Goal: Information Seeking & Learning: Learn about a topic

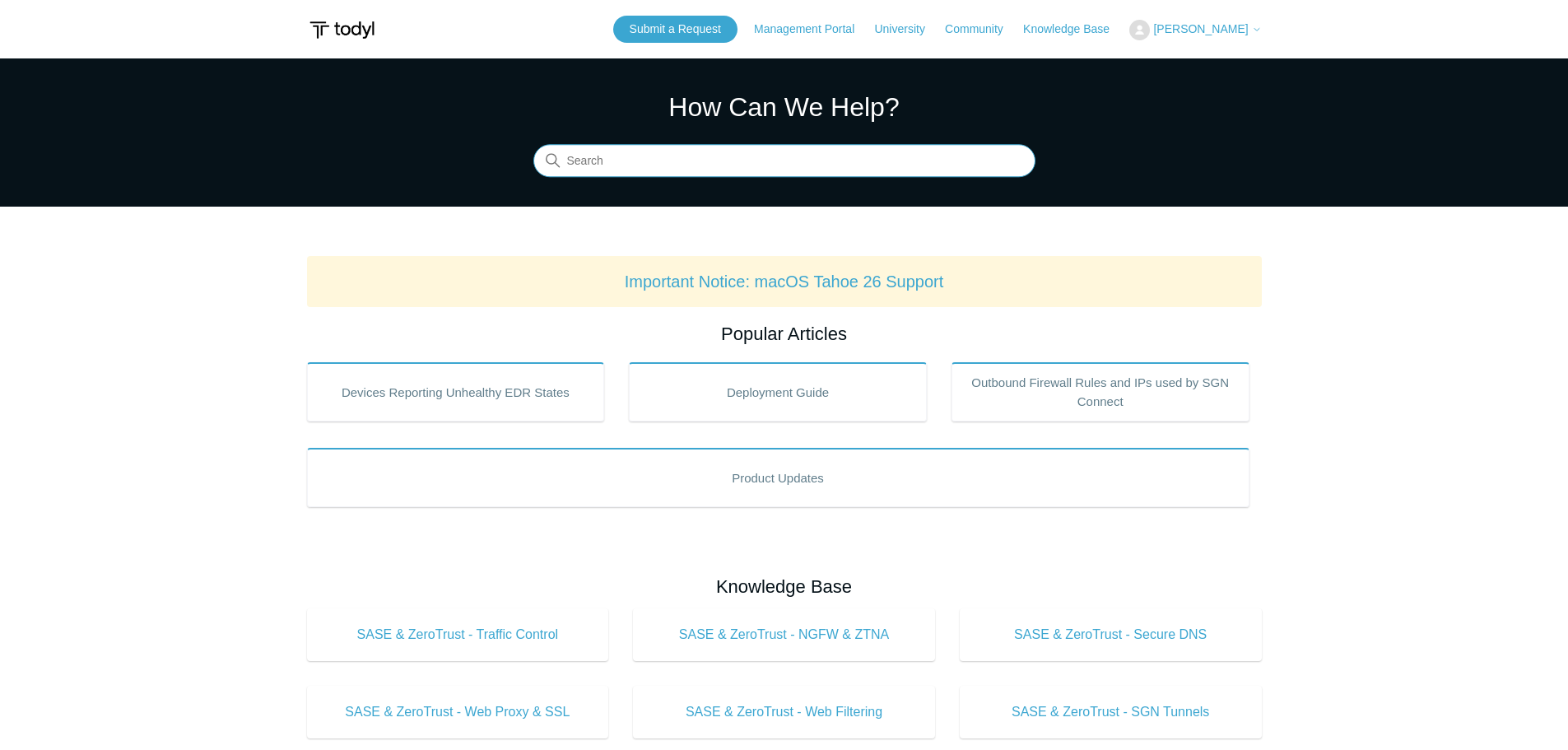
click at [711, 170] on input "Search" at bounding box center [785, 161] width 502 height 33
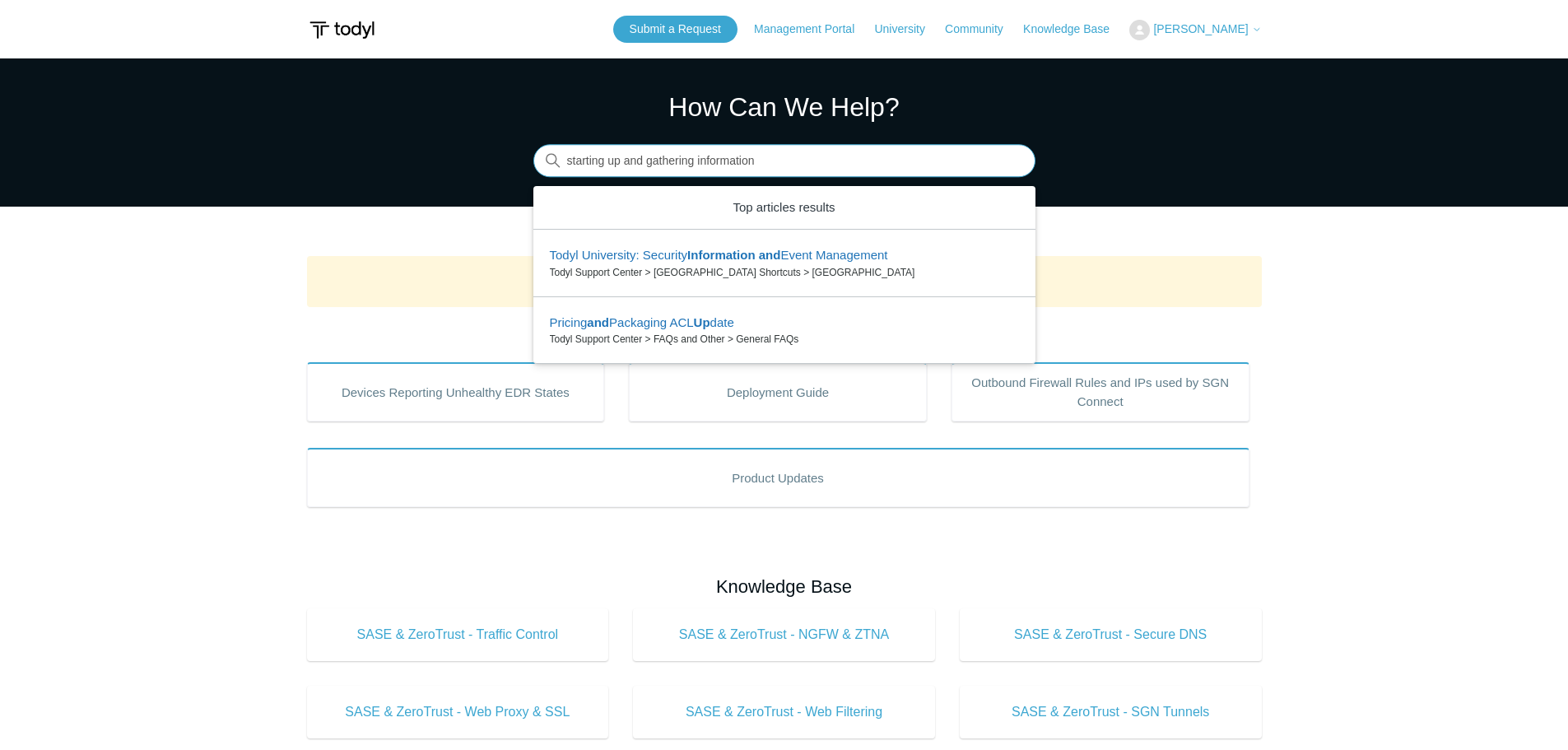
type input "starting up and gathering information"
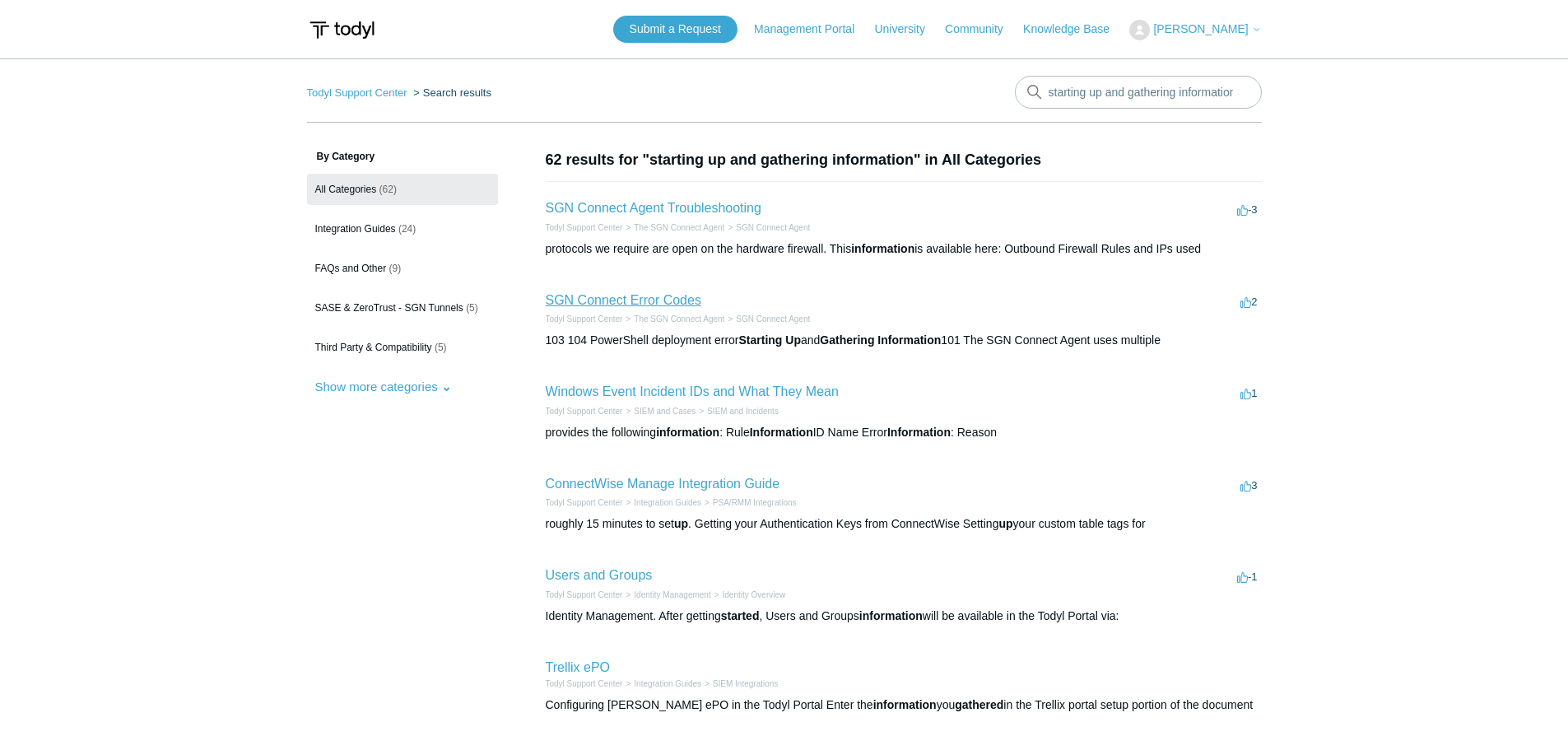
click at [667, 295] on link "SGN Connect Error Codes" at bounding box center [623, 300] width 155 height 14
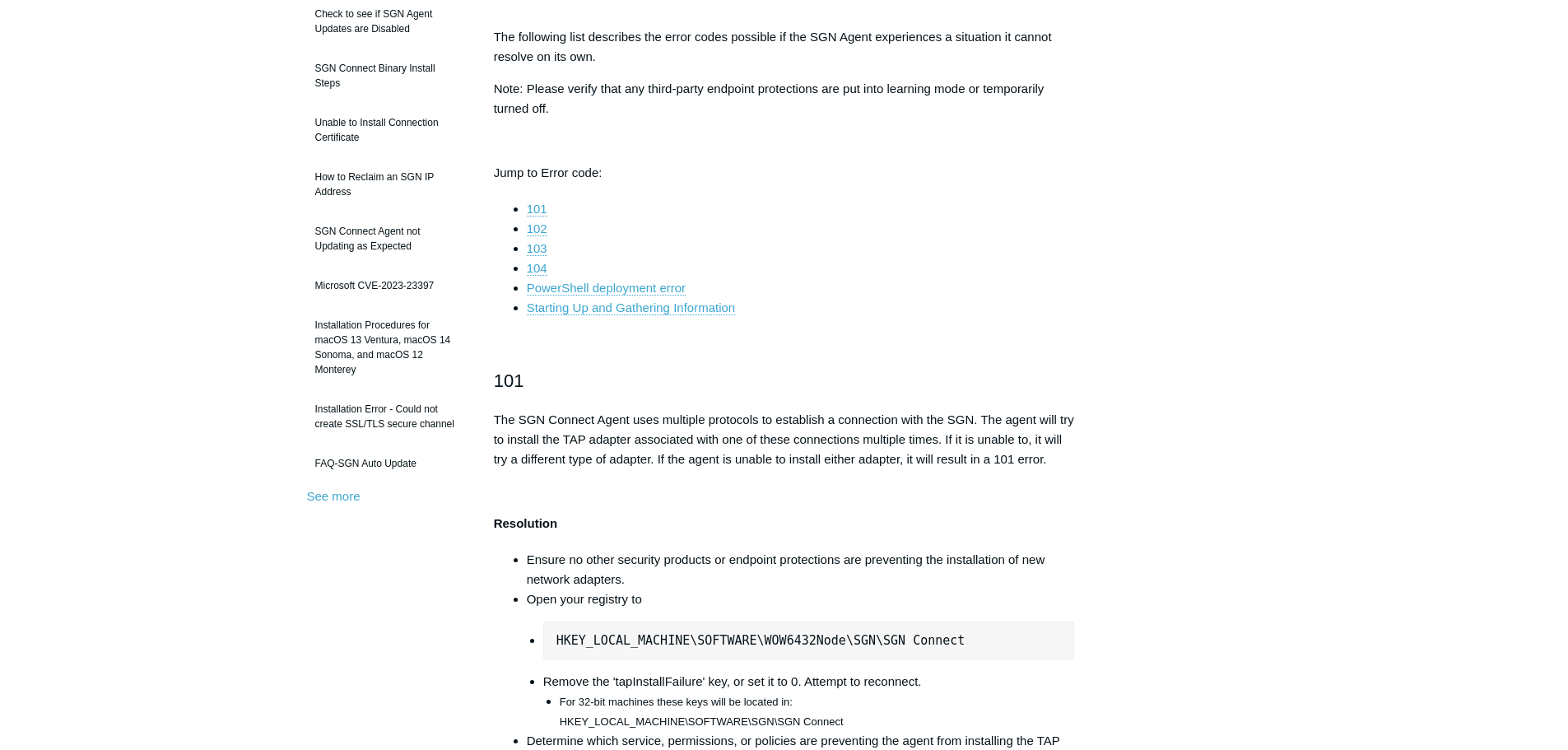
scroll to position [247, 0]
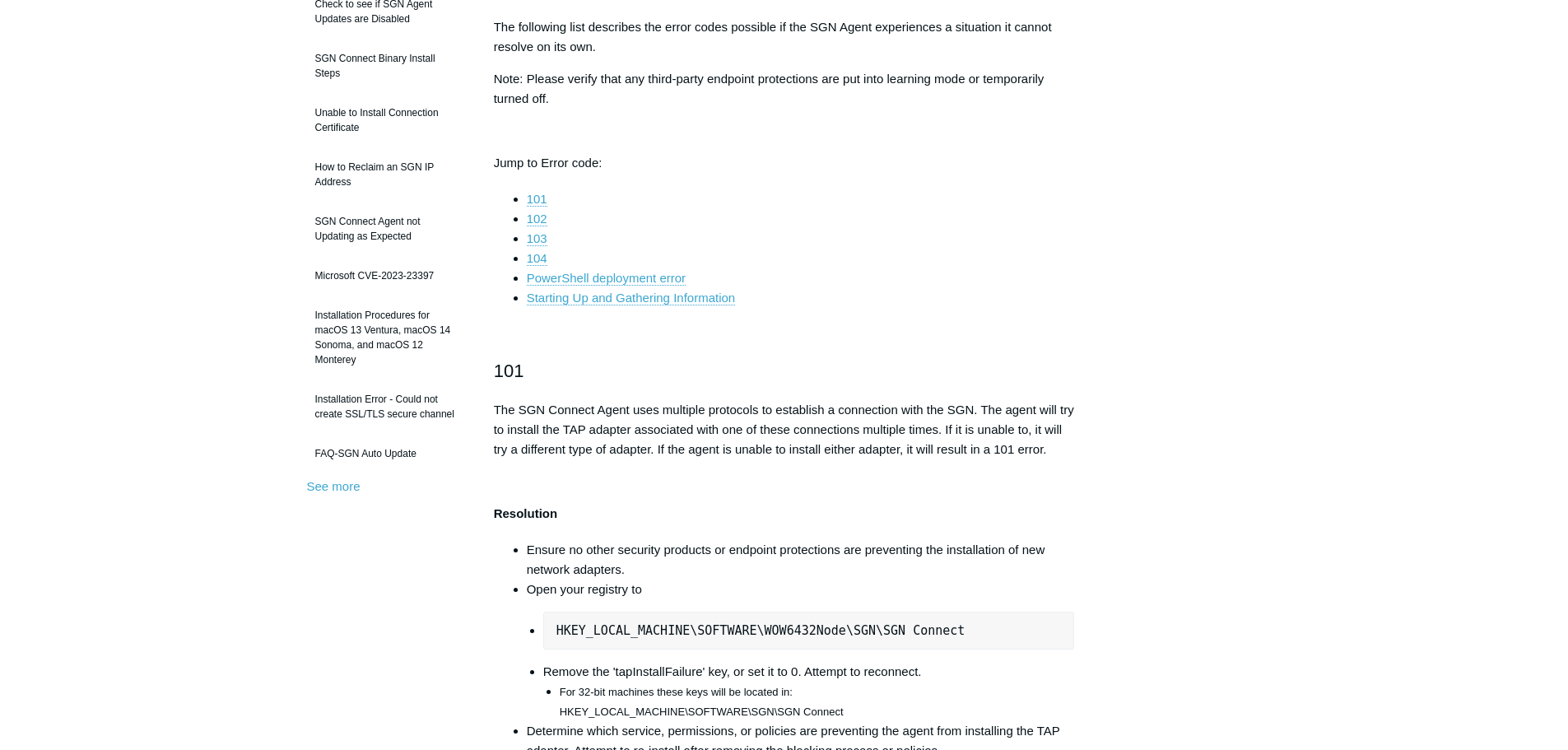
click at [675, 307] on li "Starting Up and Gathering Information" at bounding box center [801, 298] width 548 height 20
click at [671, 304] on link "Starting Up and Gathering Information" at bounding box center [631, 297] width 208 height 15
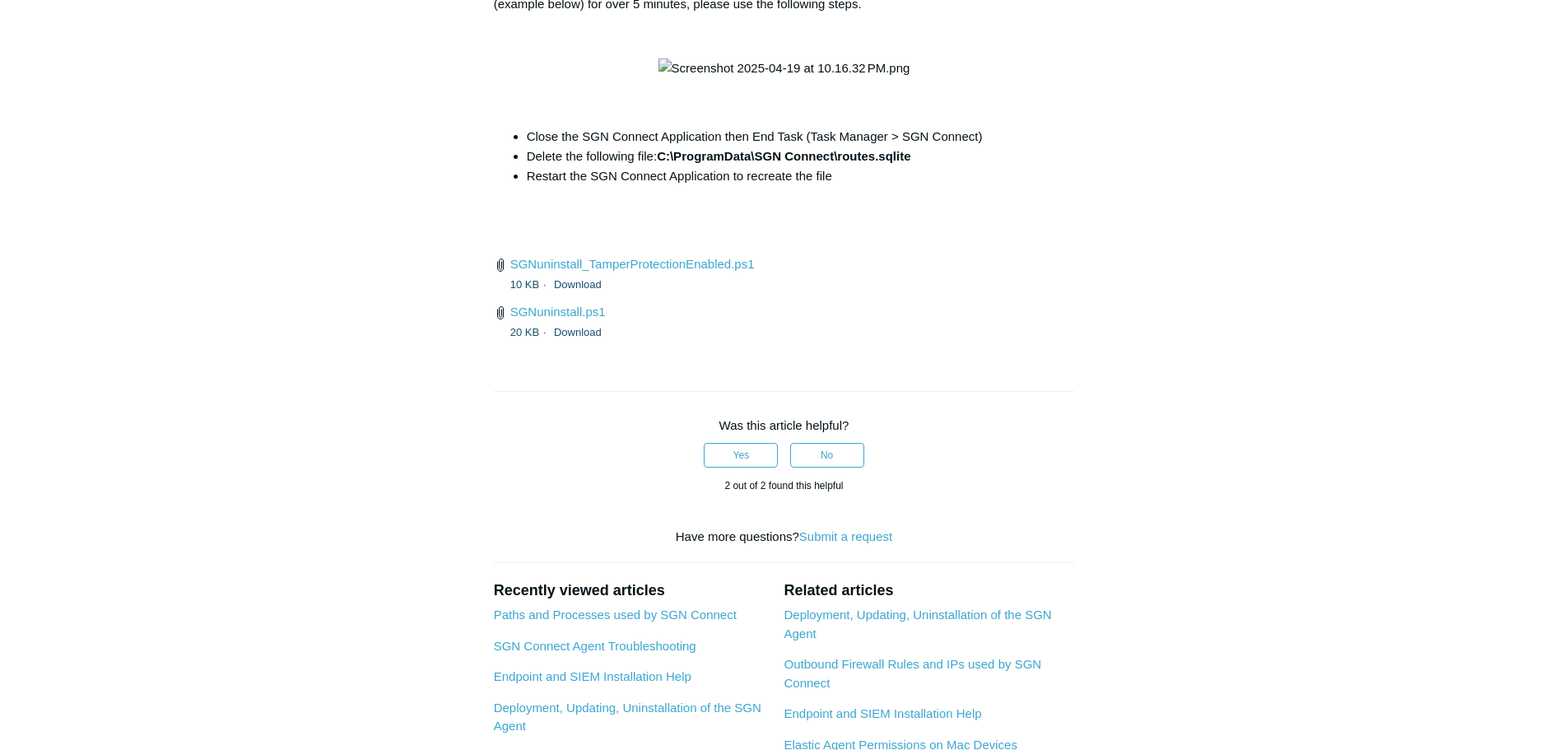
scroll to position [6275, 0]
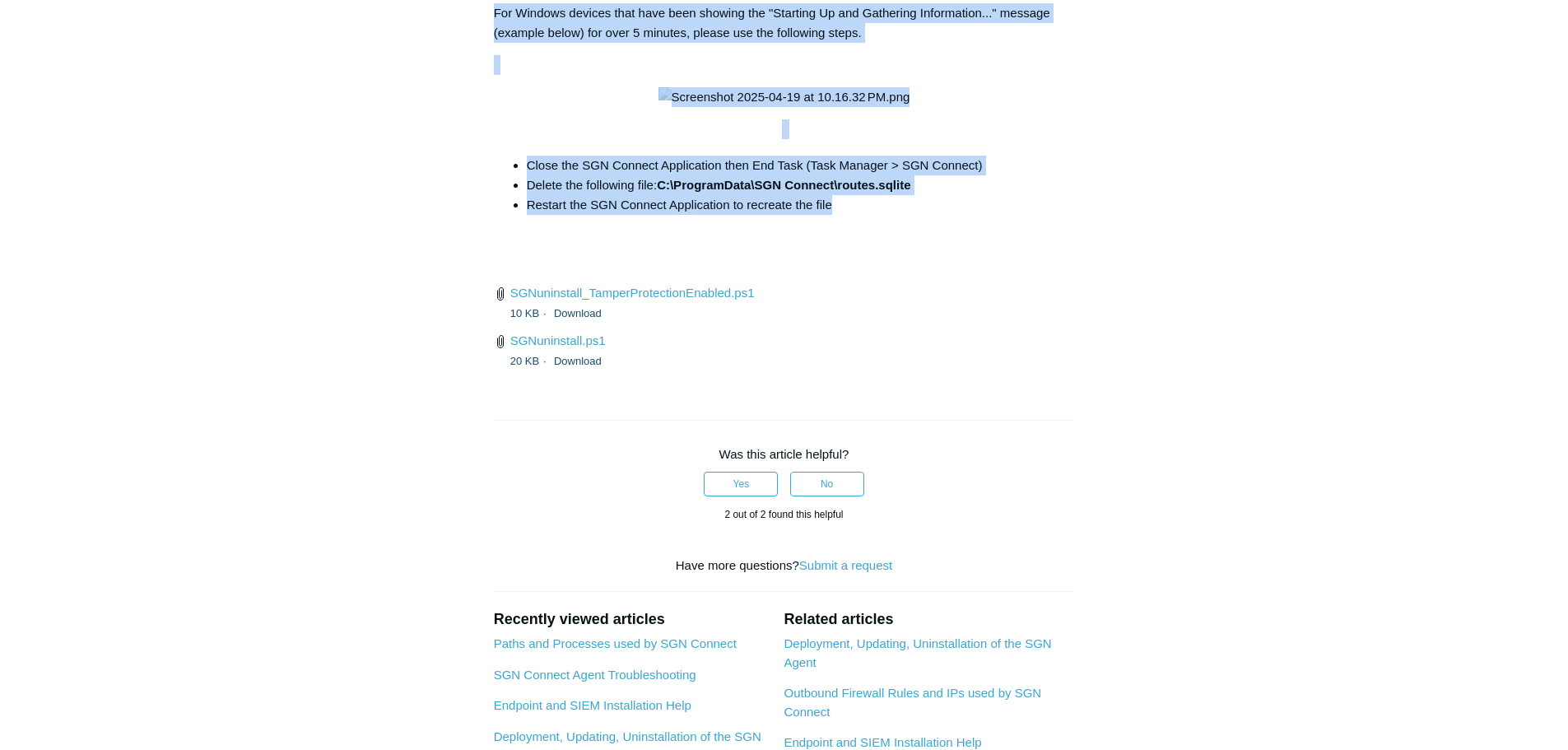
drag, startPoint x: 849, startPoint y: 464, endPoint x: 486, endPoint y: 102, distance: 512.7
copy div "Starting Up and Gathering Information For Windows devices that have been showin…"
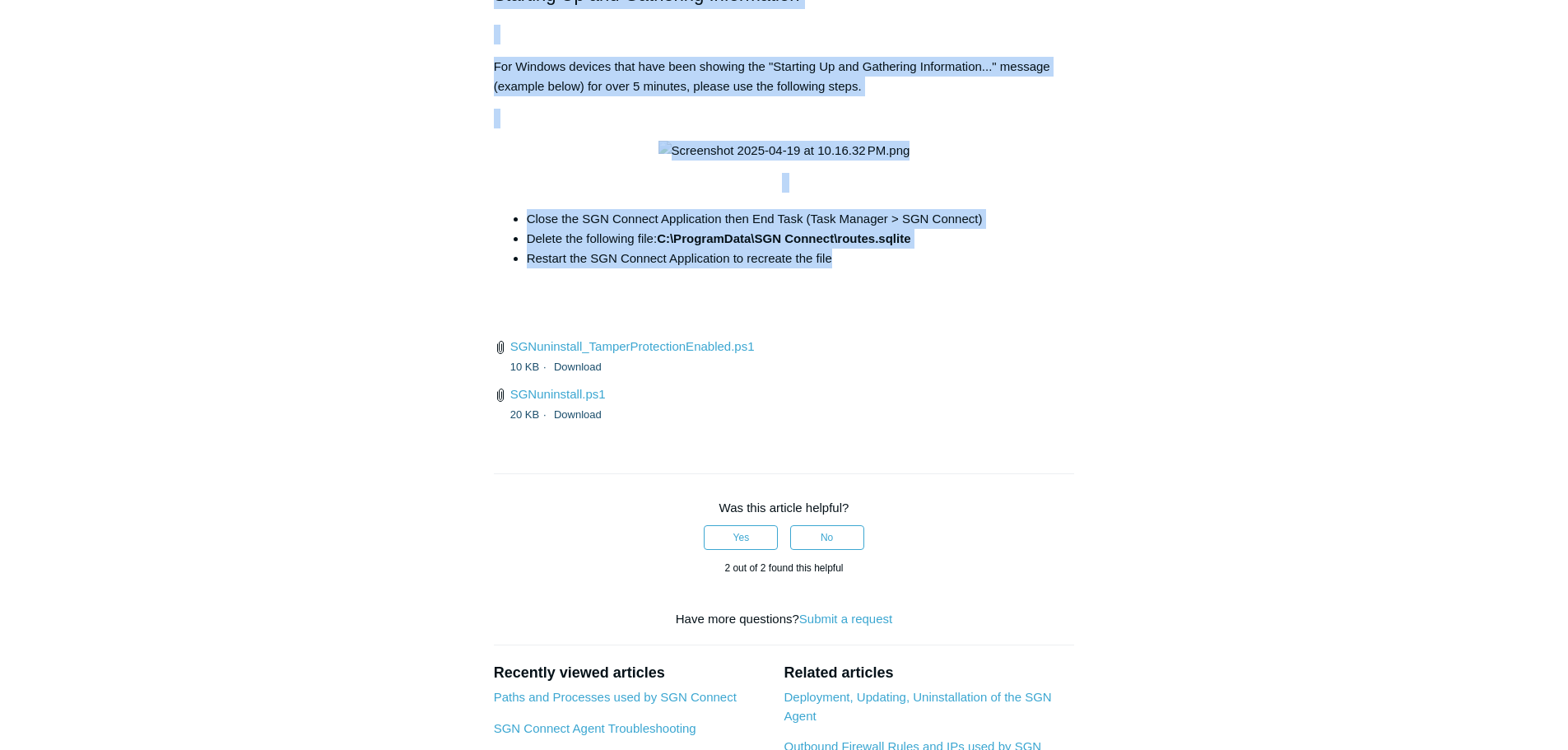
scroll to position [6193, 0]
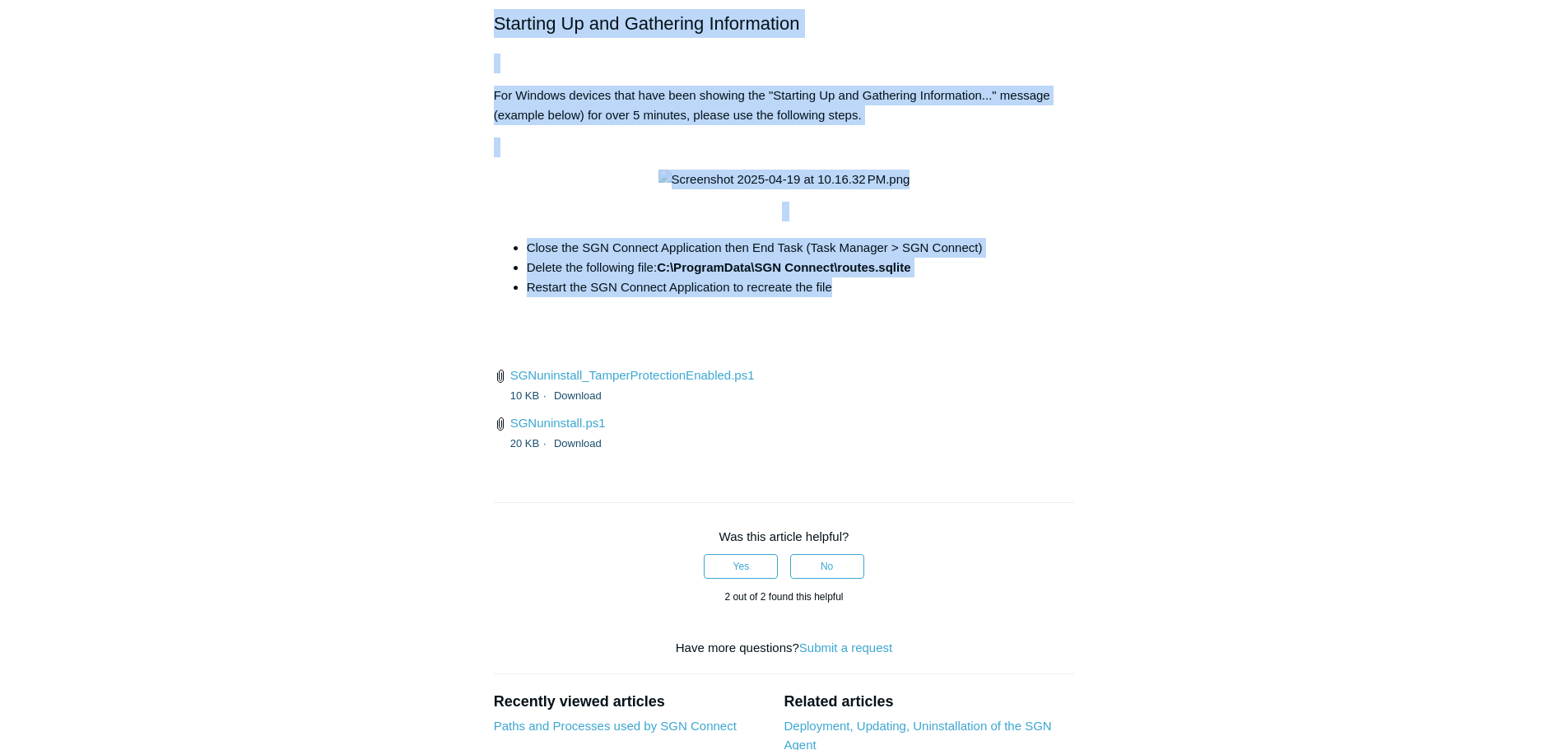
click at [501, 38] on h2 "Starting Up and Gathering Information" at bounding box center [784, 22] width 581 height 28
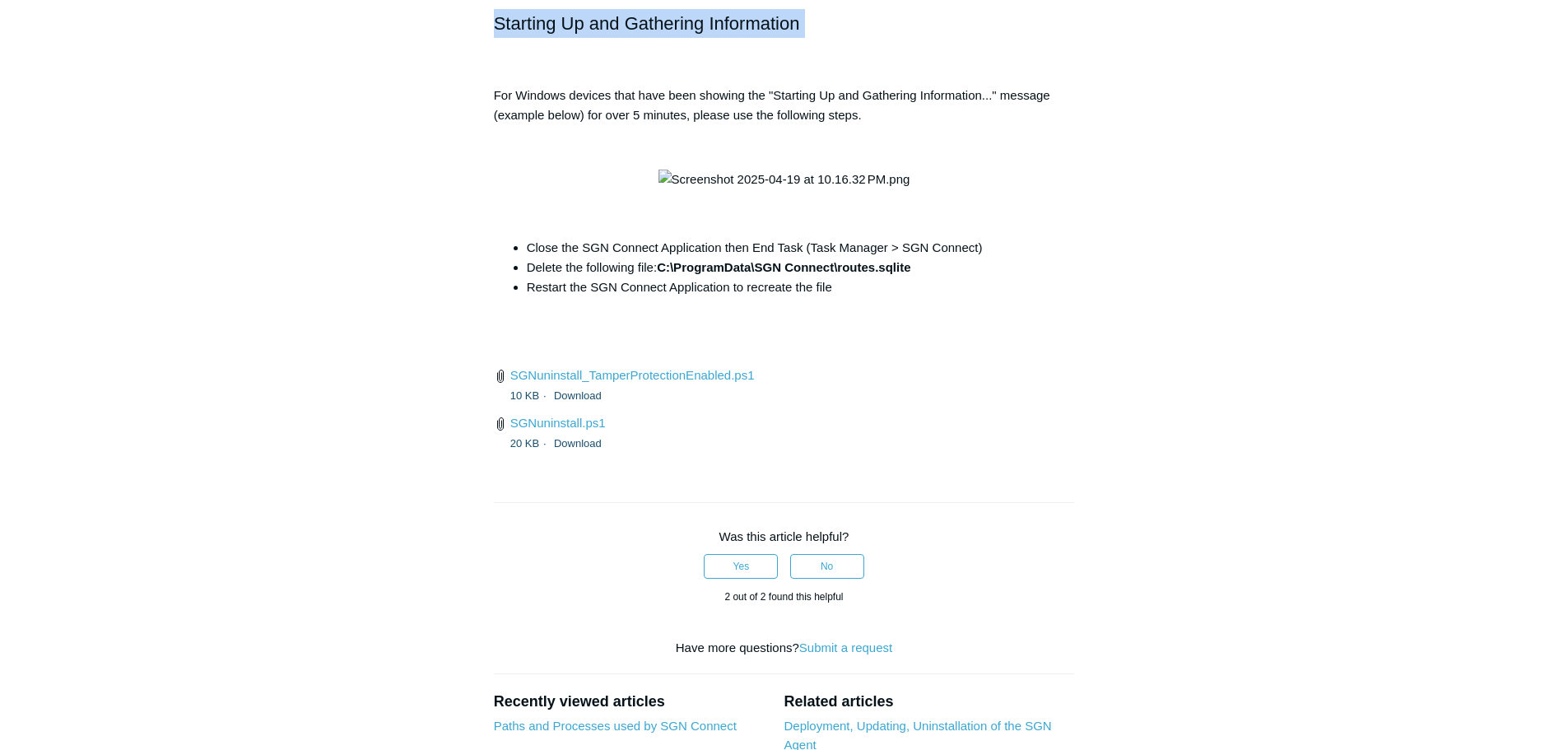
click at [501, 38] on h2 "Starting Up and Gathering Information" at bounding box center [784, 22] width 581 height 28
click at [500, 38] on h2 "Starting Up and Gathering Information" at bounding box center [784, 22] width 581 height 28
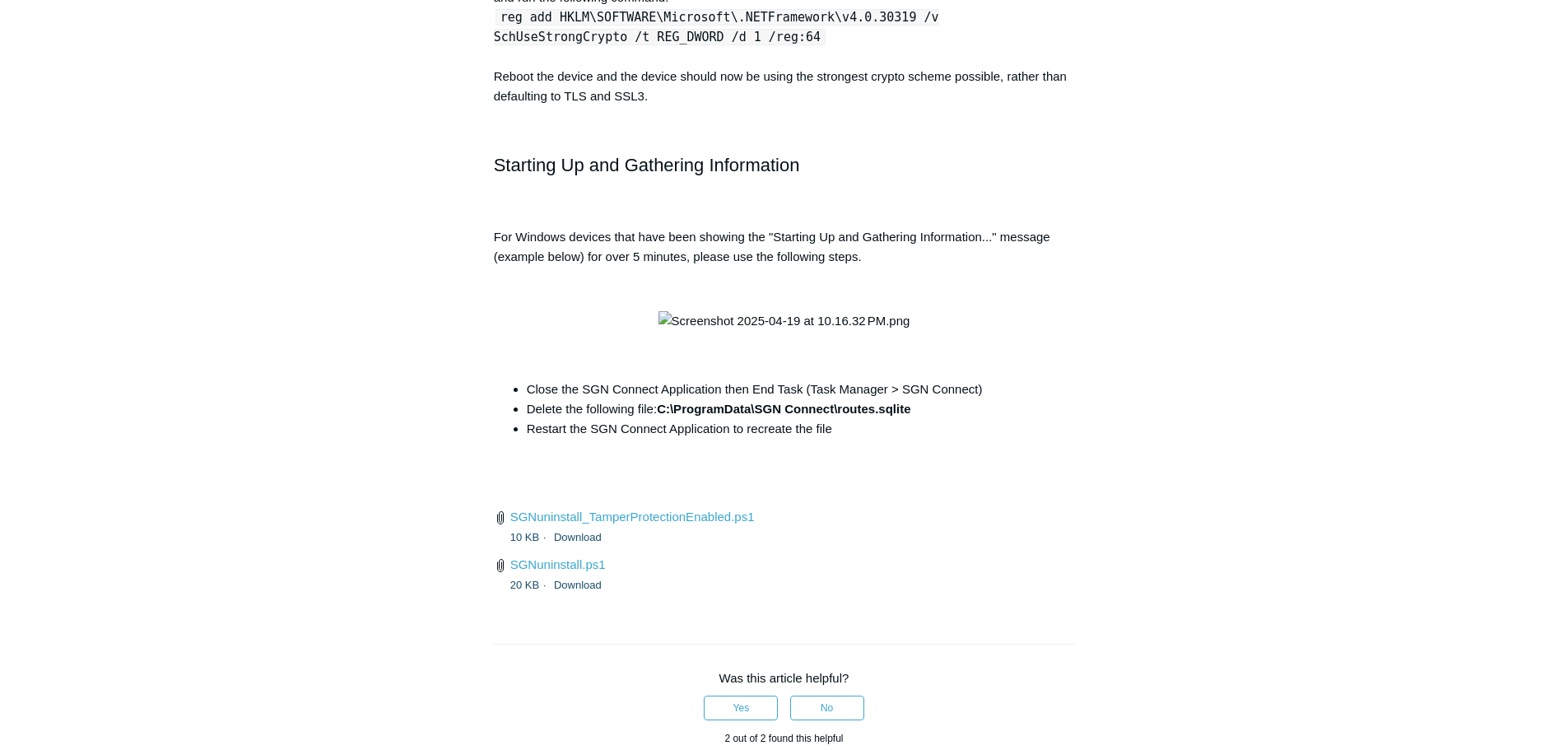
scroll to position [5781, 0]
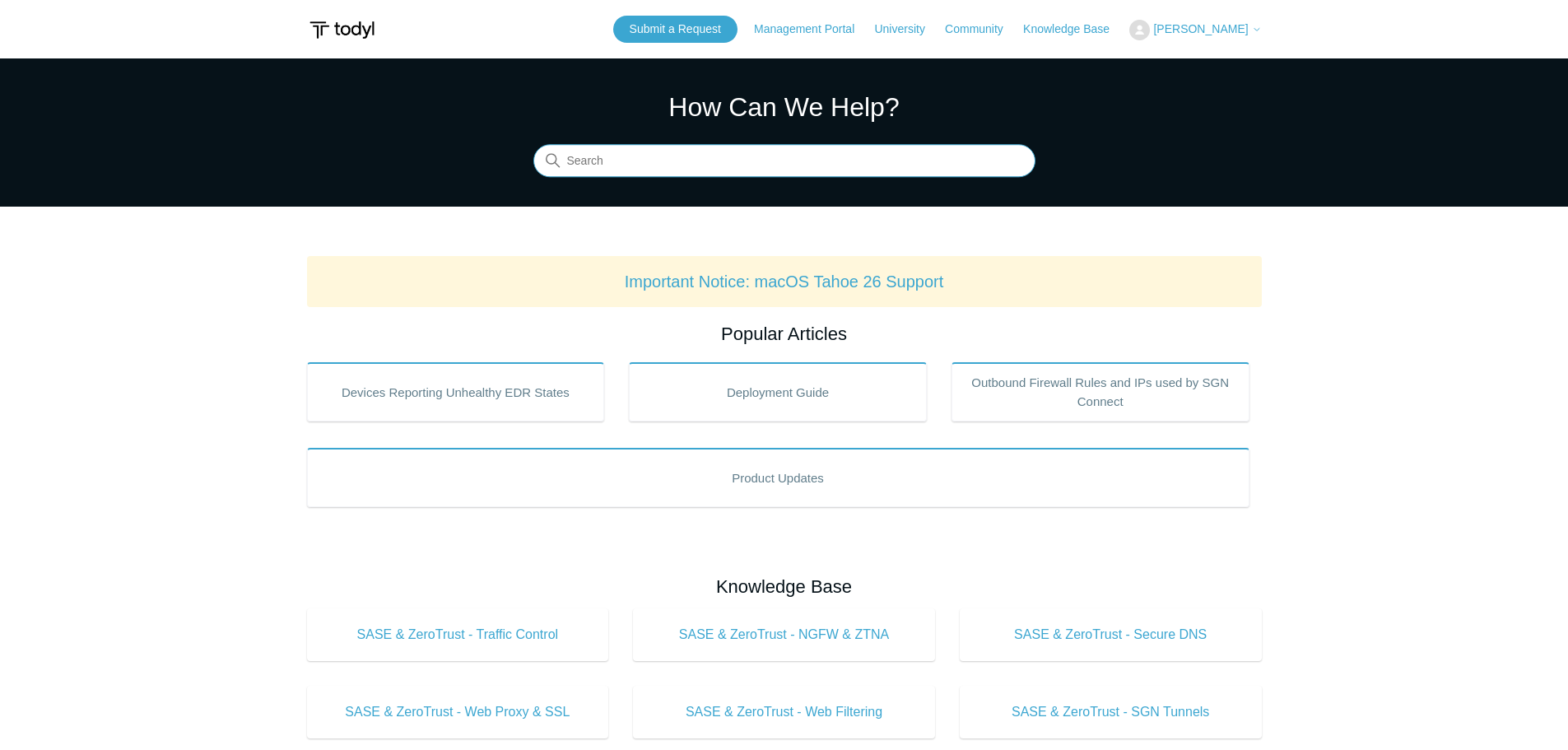
click at [916, 149] on input "Search" at bounding box center [785, 161] width 502 height 33
click at [910, 149] on input "Search" at bounding box center [785, 161] width 502 height 33
type input "recently deleted"
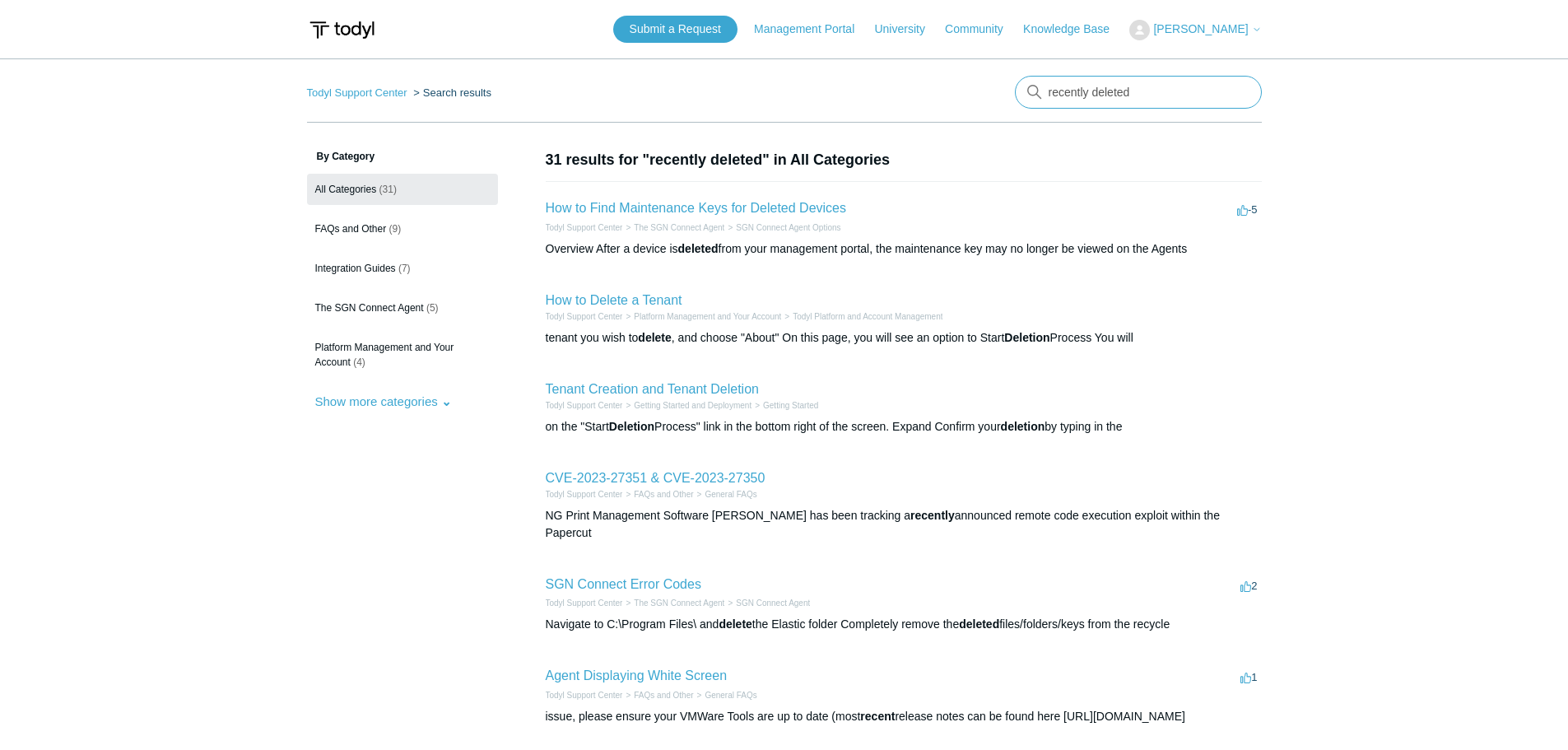
click at [1143, 89] on input "recently deleted" at bounding box center [1138, 92] width 247 height 33
drag, startPoint x: 1154, startPoint y: 93, endPoint x: 689, endPoint y: -13, distance: 476.9
click at [689, 0] on html "Skip to main content Submit a Request Management Portal University Community Kn…" at bounding box center [784, 637] width 1568 height 1274
type input "macos"
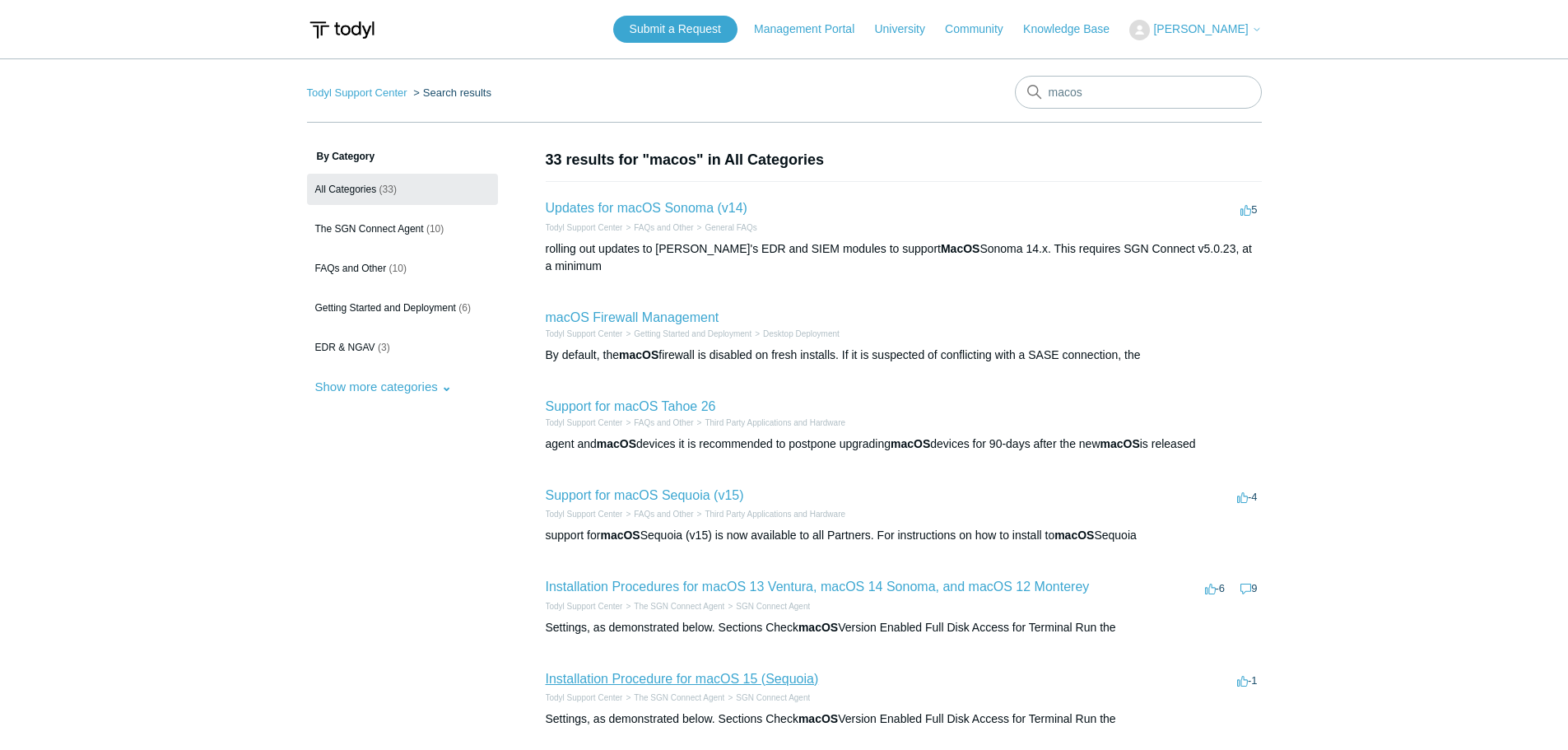
click at [774, 672] on link "Installation Procedure for macOS 15 (Sequoia)" at bounding box center [682, 679] width 274 height 14
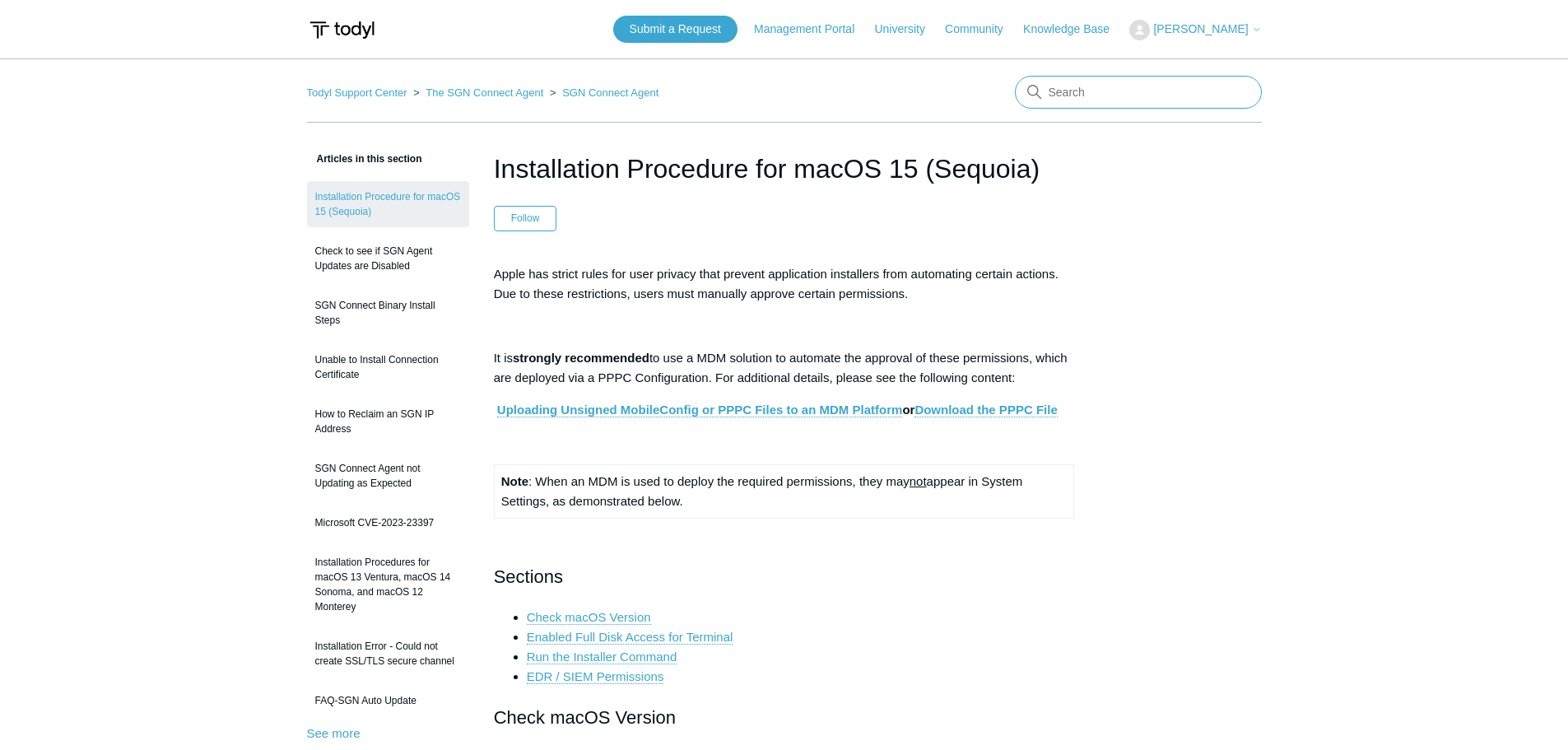
click at [1086, 99] on input "Search" at bounding box center [1138, 92] width 247 height 33
type input "mac path"
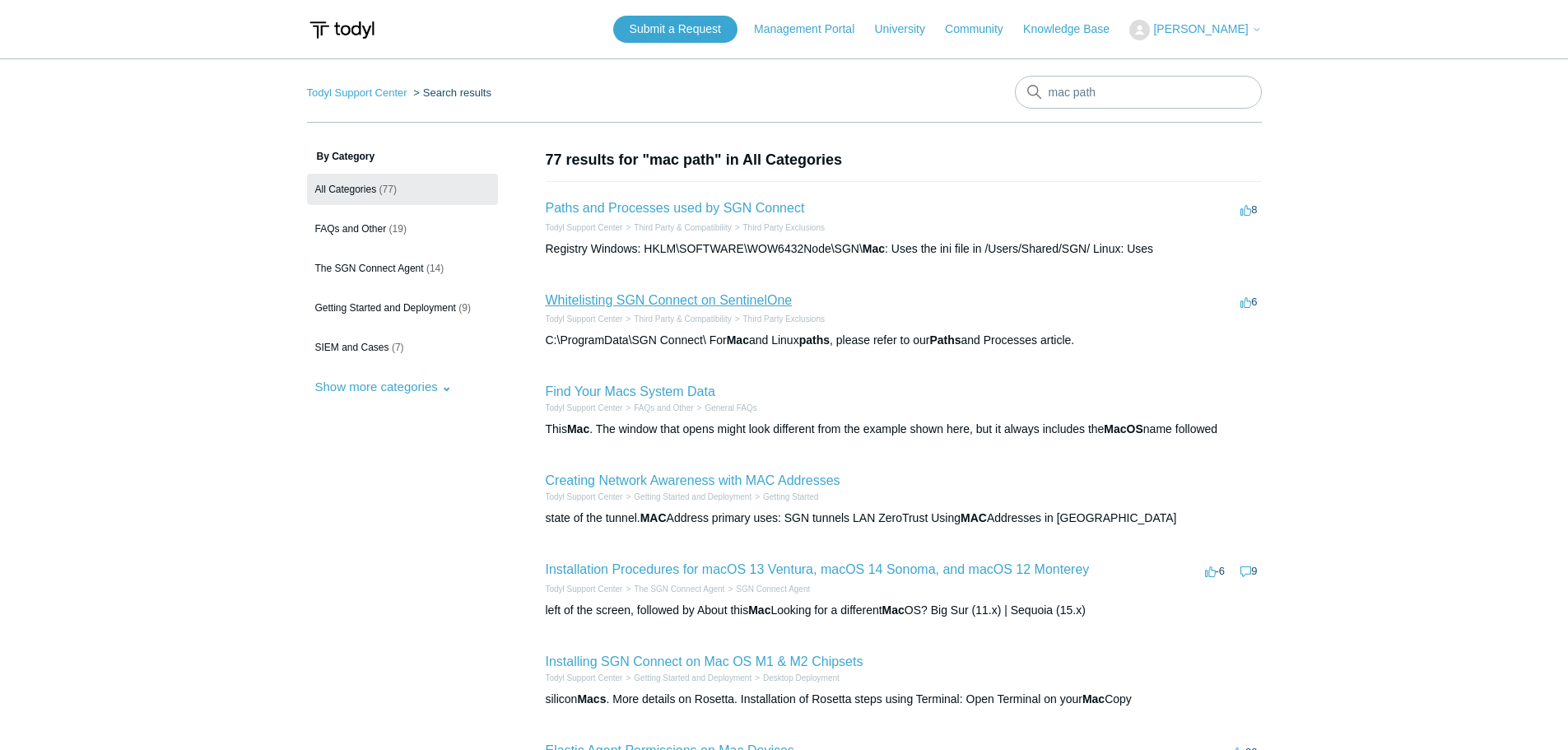
click at [721, 302] on link "Whitelisting SGN Connect on SentinelOne" at bounding box center [669, 300] width 247 height 14
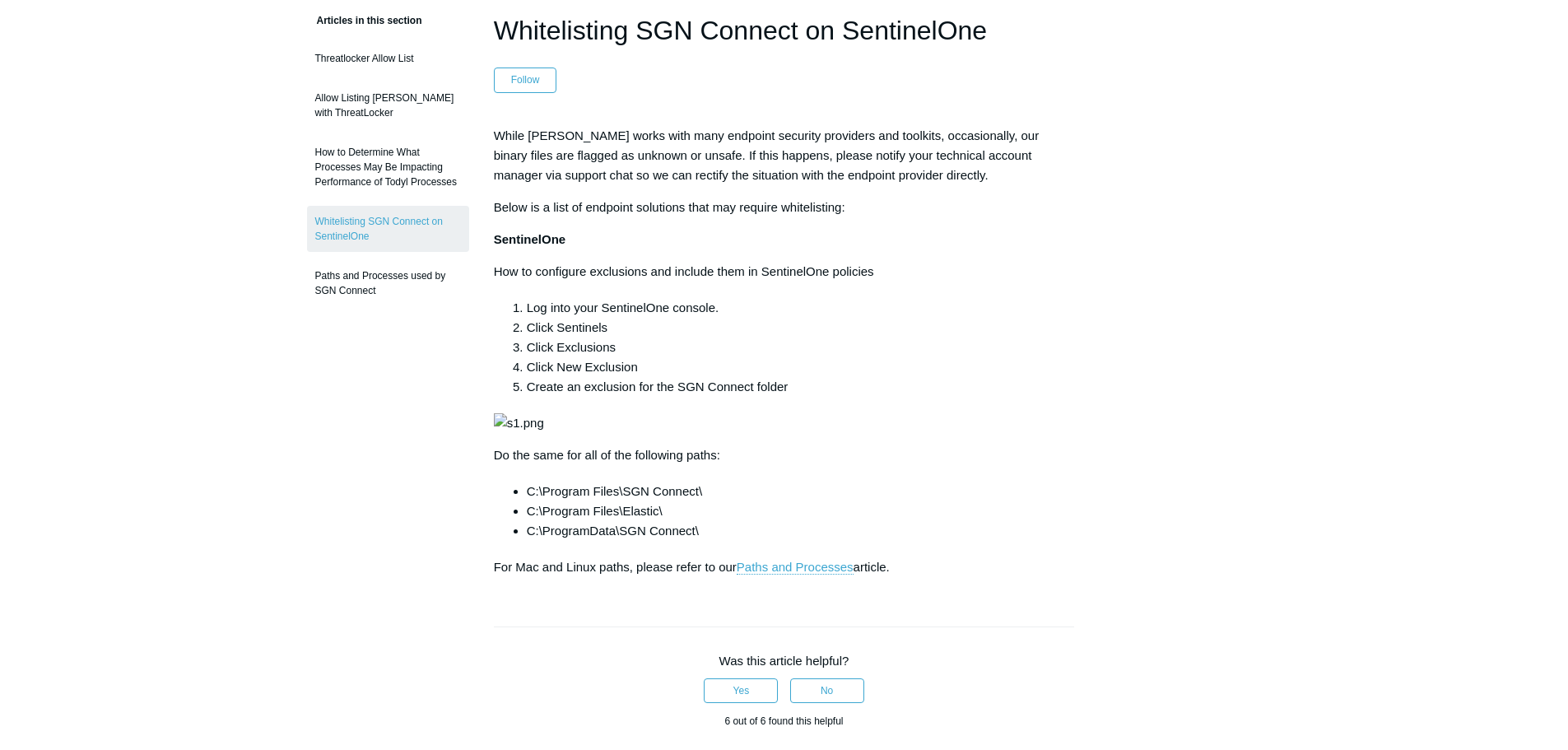
scroll to position [82, 0]
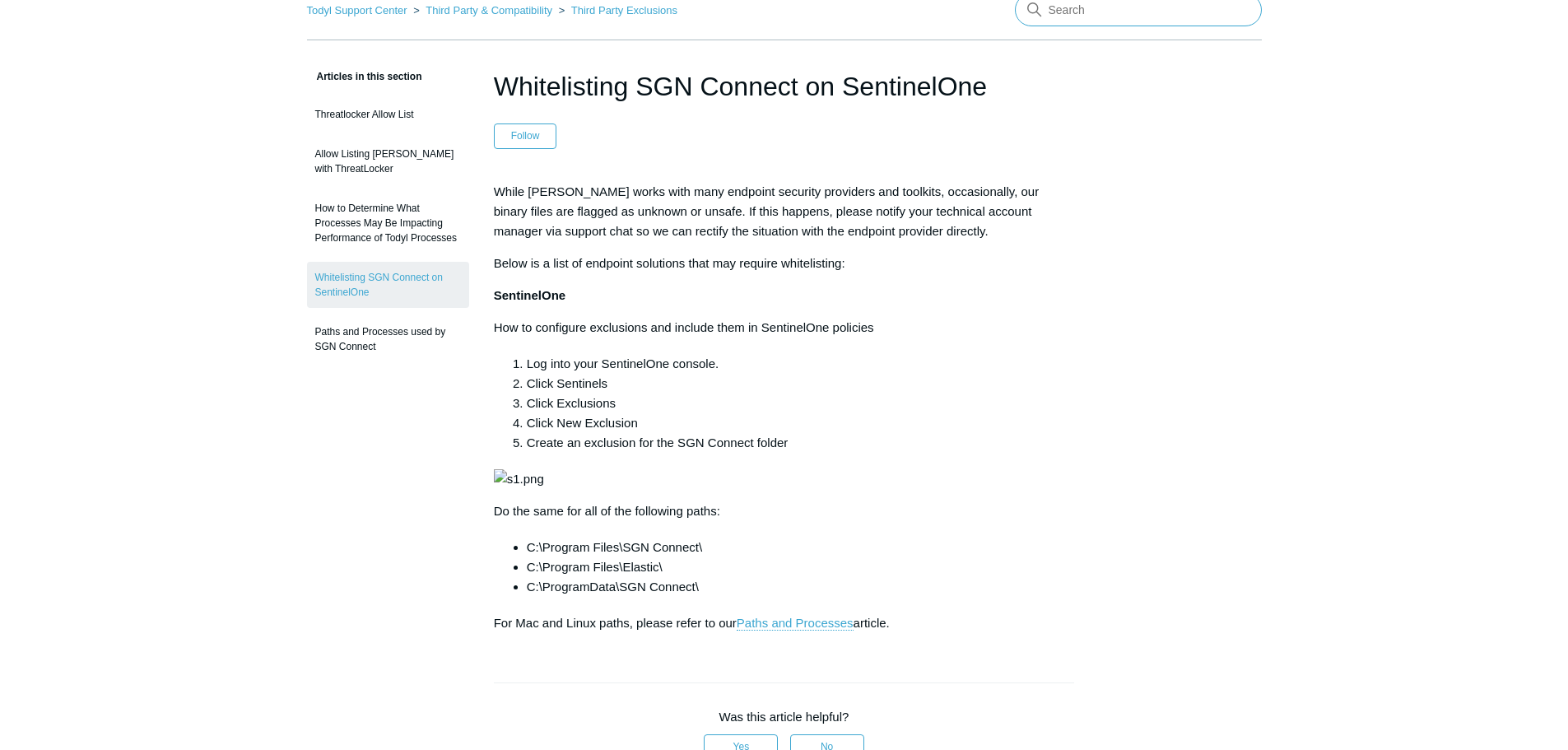
click at [1111, 20] on input "Search" at bounding box center [1138, 10] width 247 height 33
type input "SGN connect"
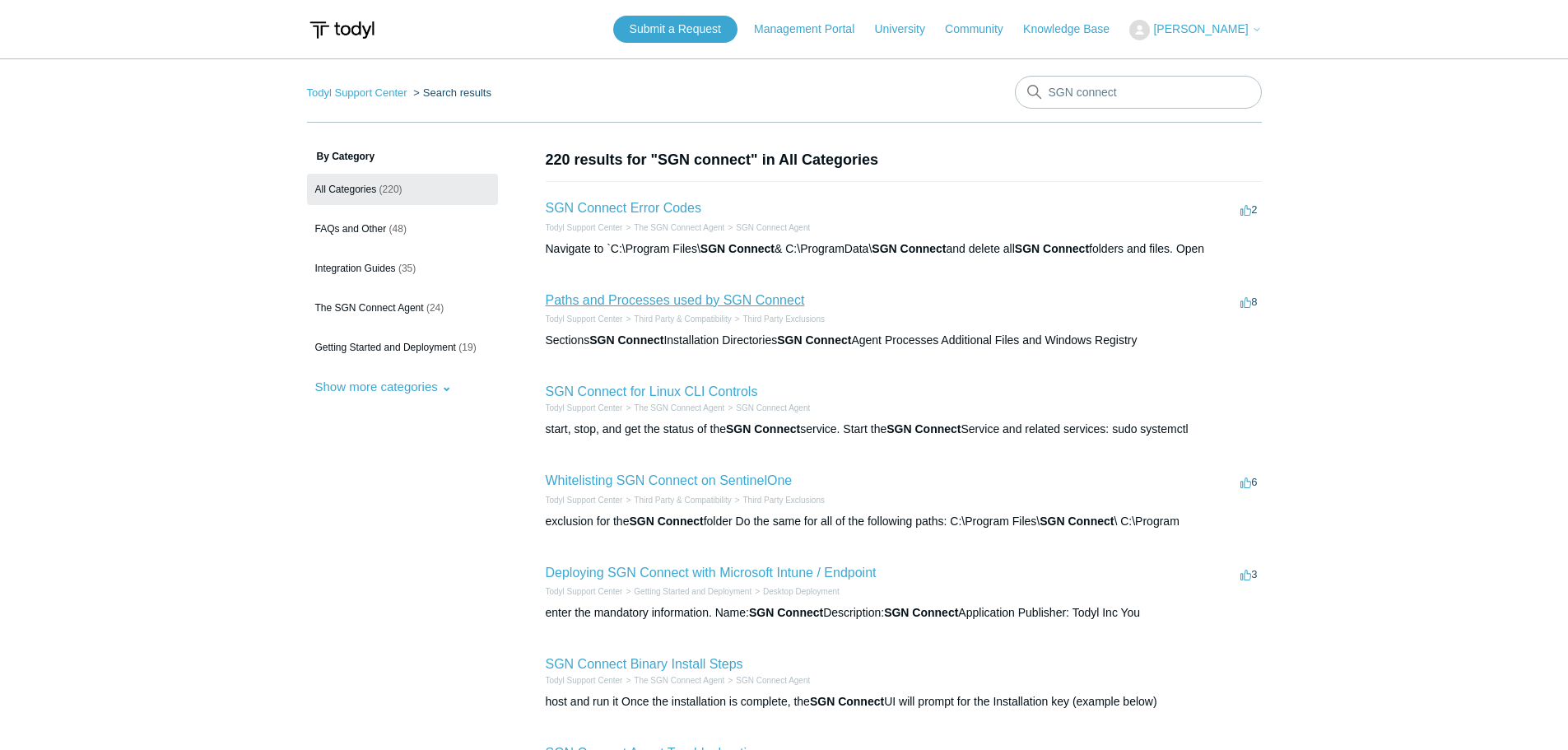
click at [732, 295] on link "Paths and Processes used by SGN Connect" at bounding box center [675, 300] width 259 height 14
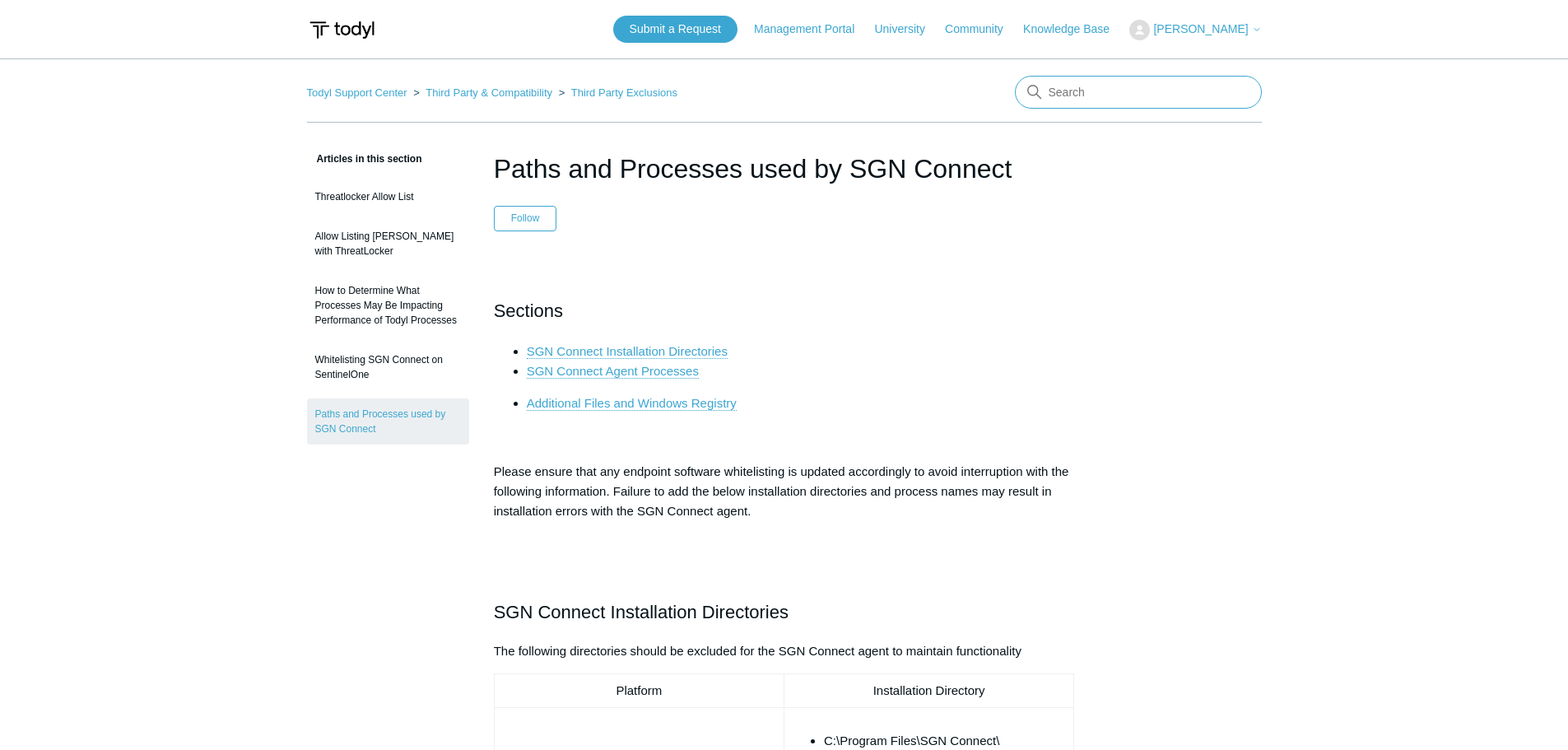
click at [1102, 106] on input "Search" at bounding box center [1138, 92] width 247 height 33
type input "support logs"
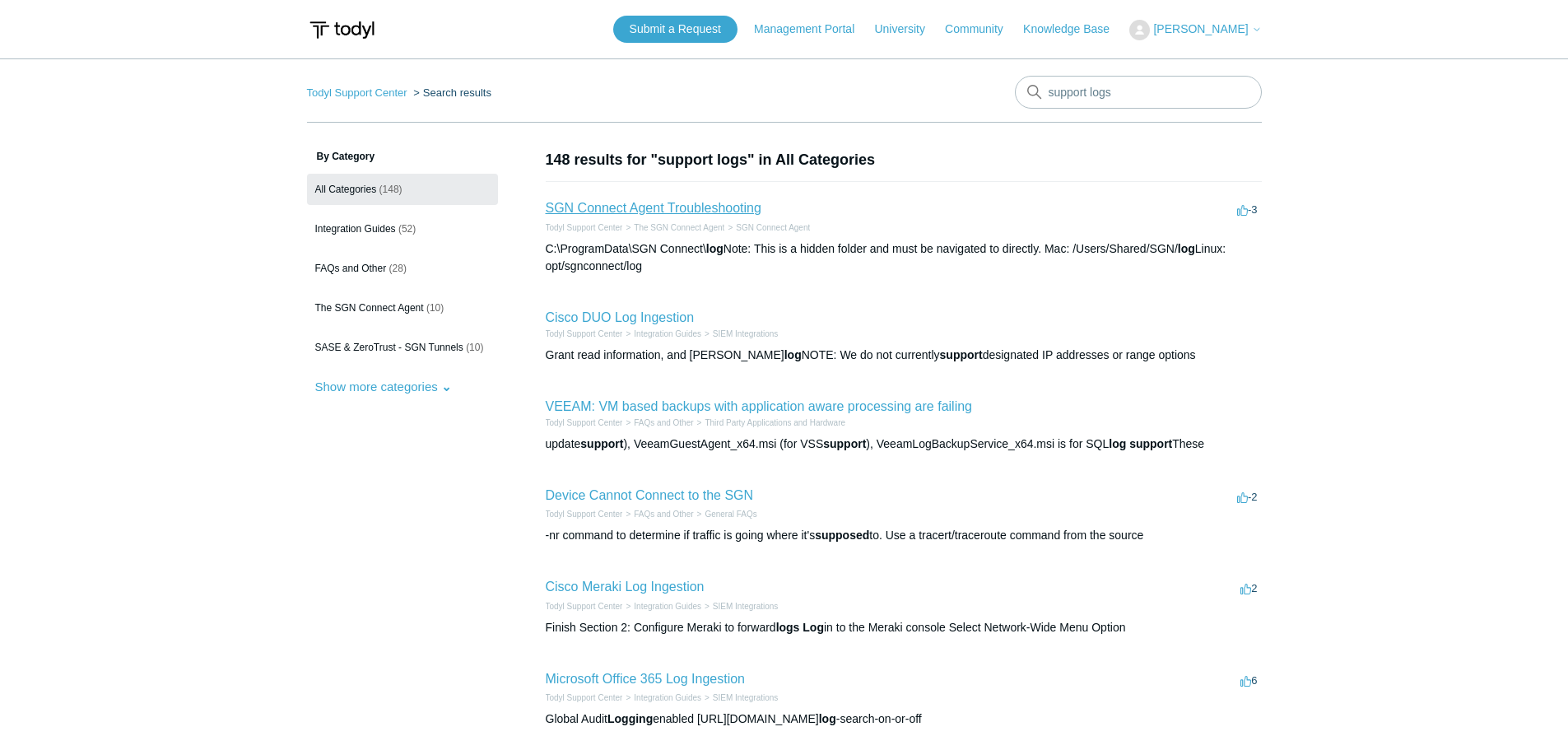
click at [740, 209] on link "SGN Connect Agent Troubleshooting" at bounding box center [653, 207] width 216 height 14
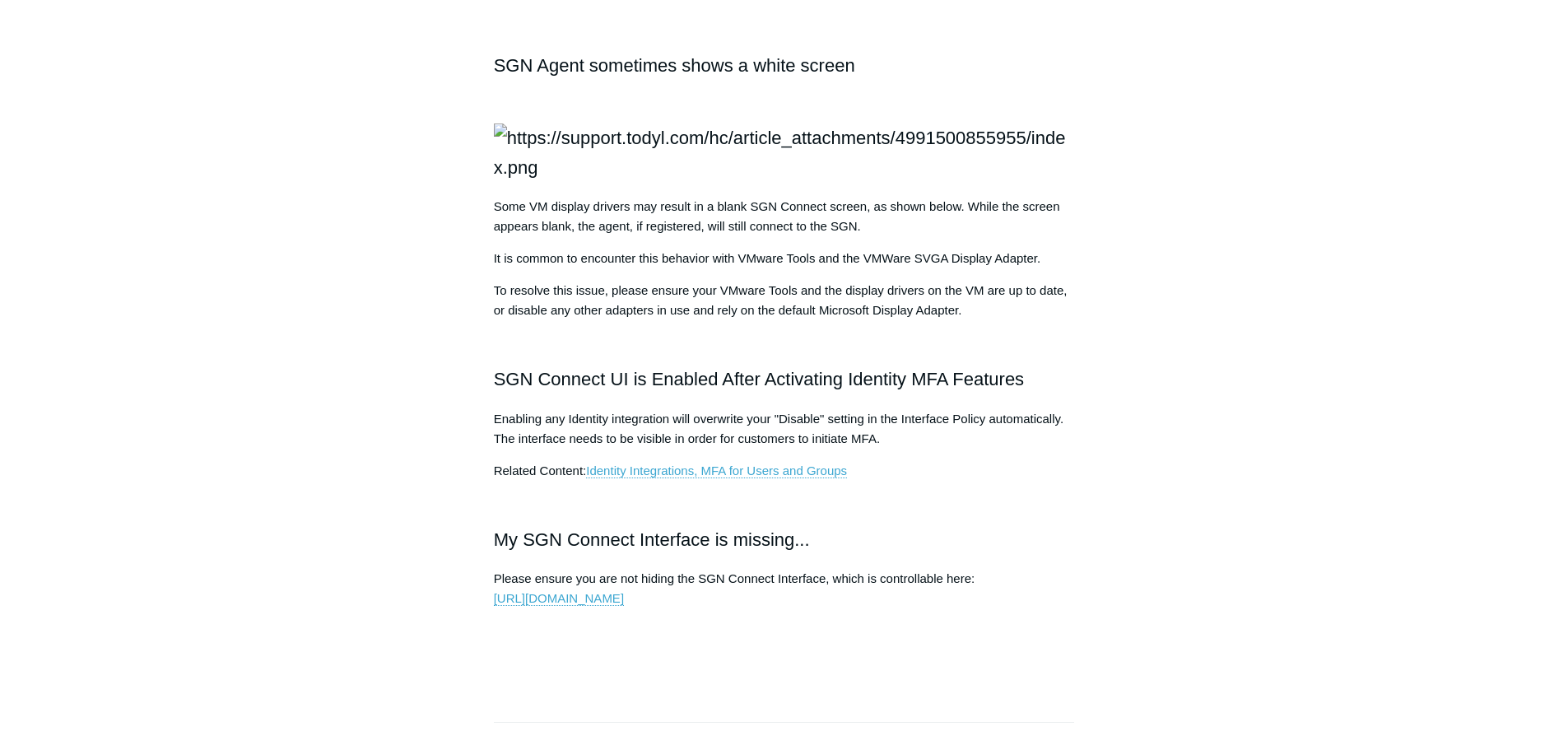
scroll to position [1976, 0]
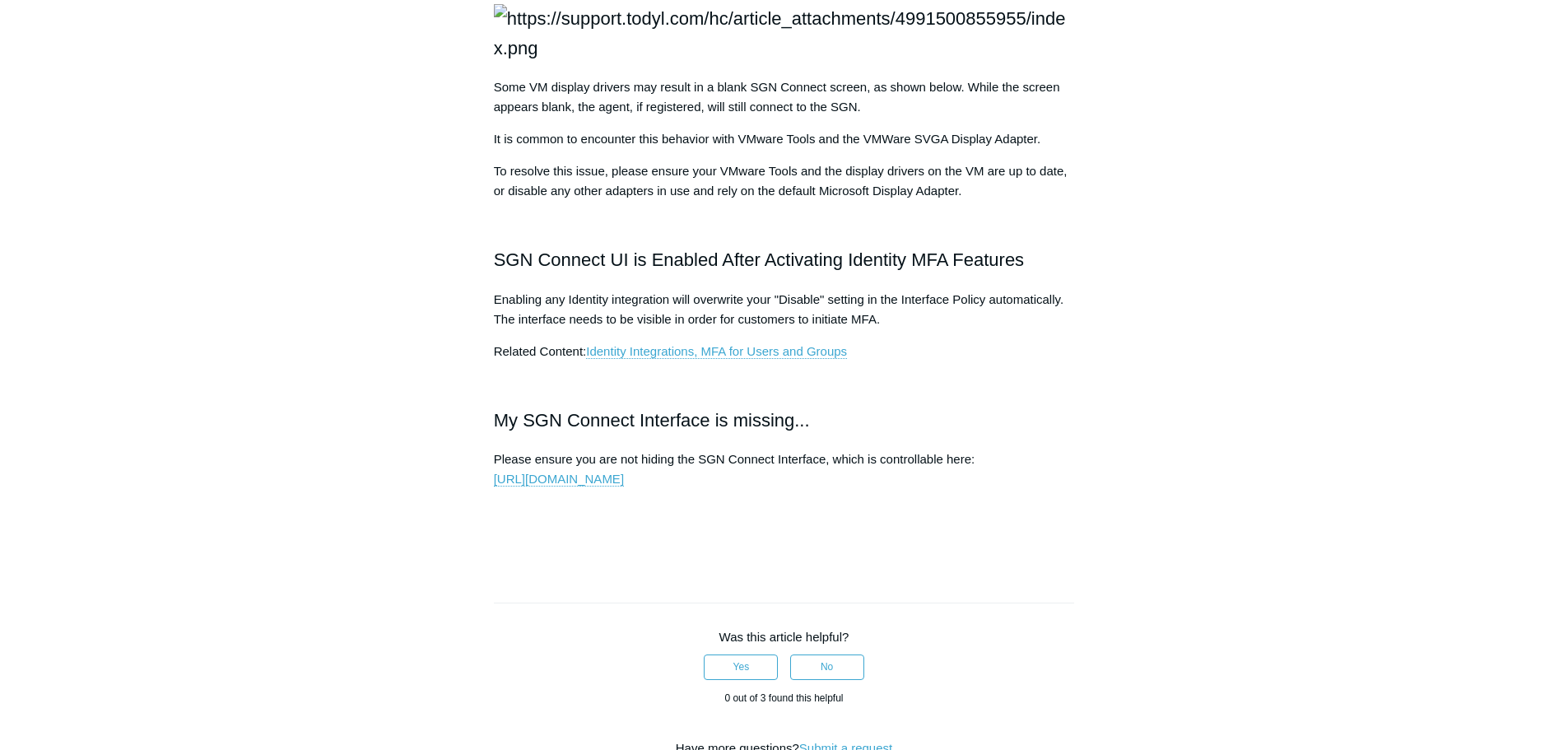
drag, startPoint x: 696, startPoint y: 267, endPoint x: 531, endPoint y: 261, distance: 165.1
copy li "Mac: /Users/Shared/SGN/log"
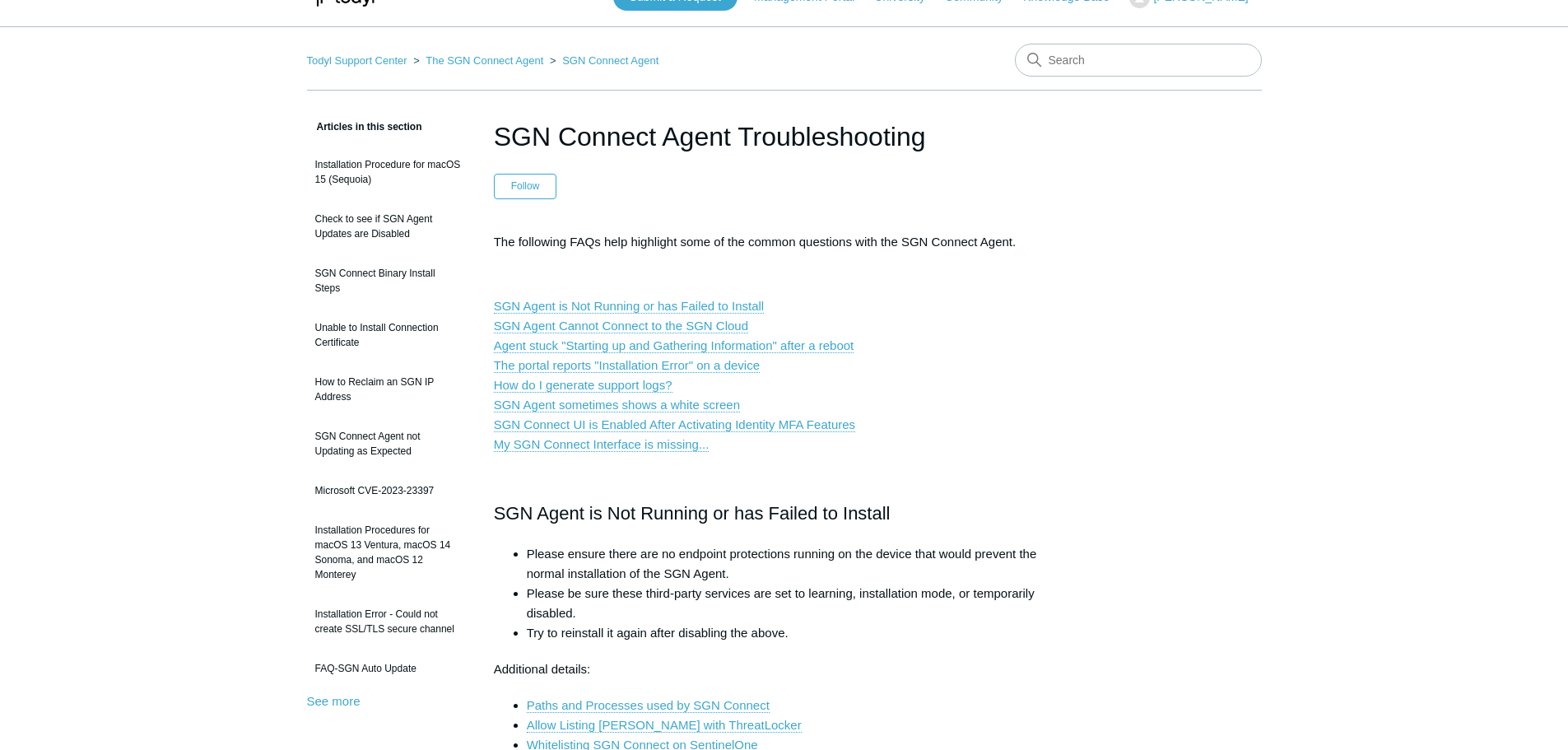
scroll to position [0, 0]
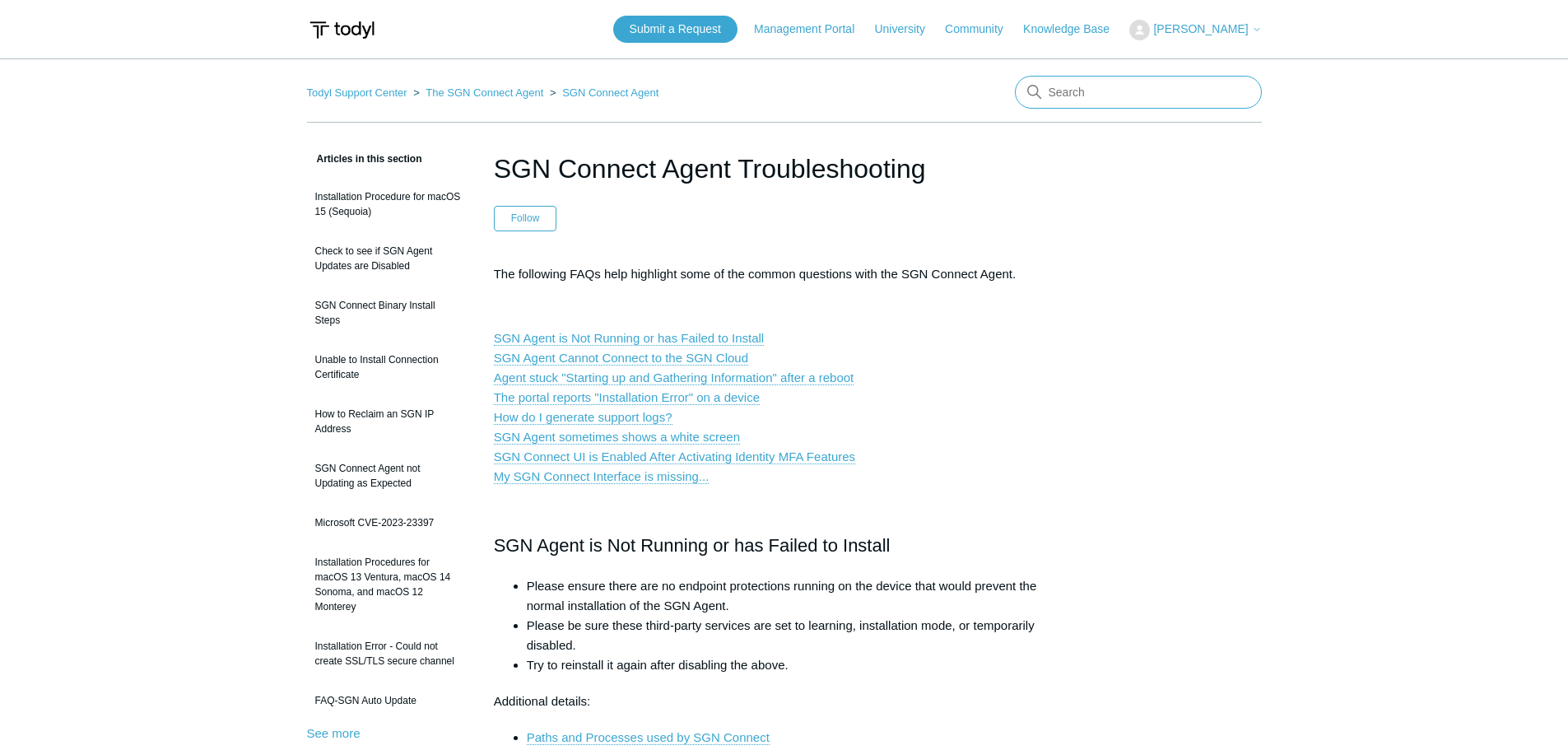
click at [1183, 100] on input "Search" at bounding box center [1138, 92] width 247 height 33
paste input "Recently Removed Agents"
type input "Recently Removed Agents"
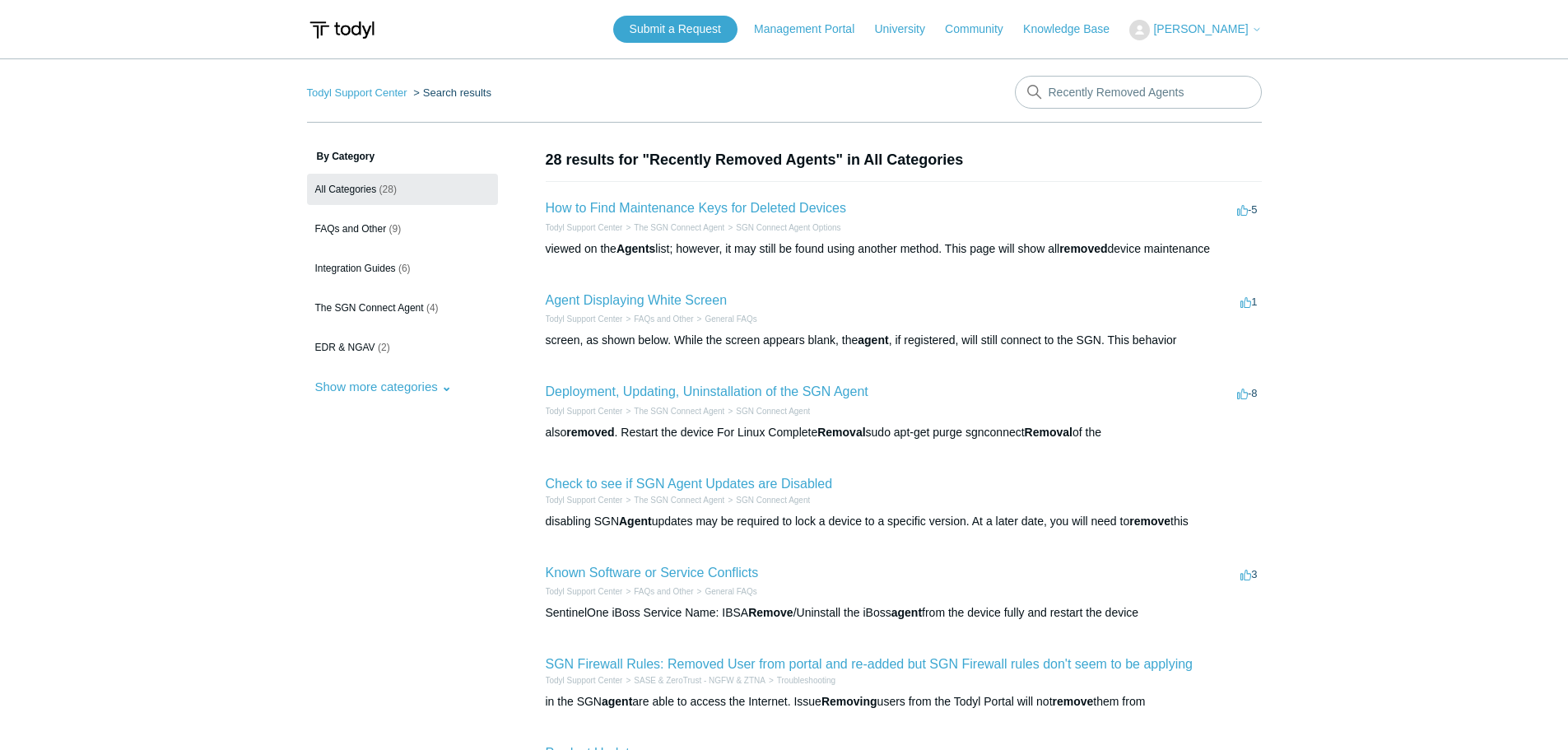
drag, startPoint x: 1205, startPoint y: 32, endPoint x: 1200, endPoint y: 55, distance: 23.5
click at [1205, 32] on span "[PERSON_NAME]" at bounding box center [1200, 28] width 95 height 13
click at [1198, 66] on link "My Support Requests" at bounding box center [1210, 64] width 160 height 28
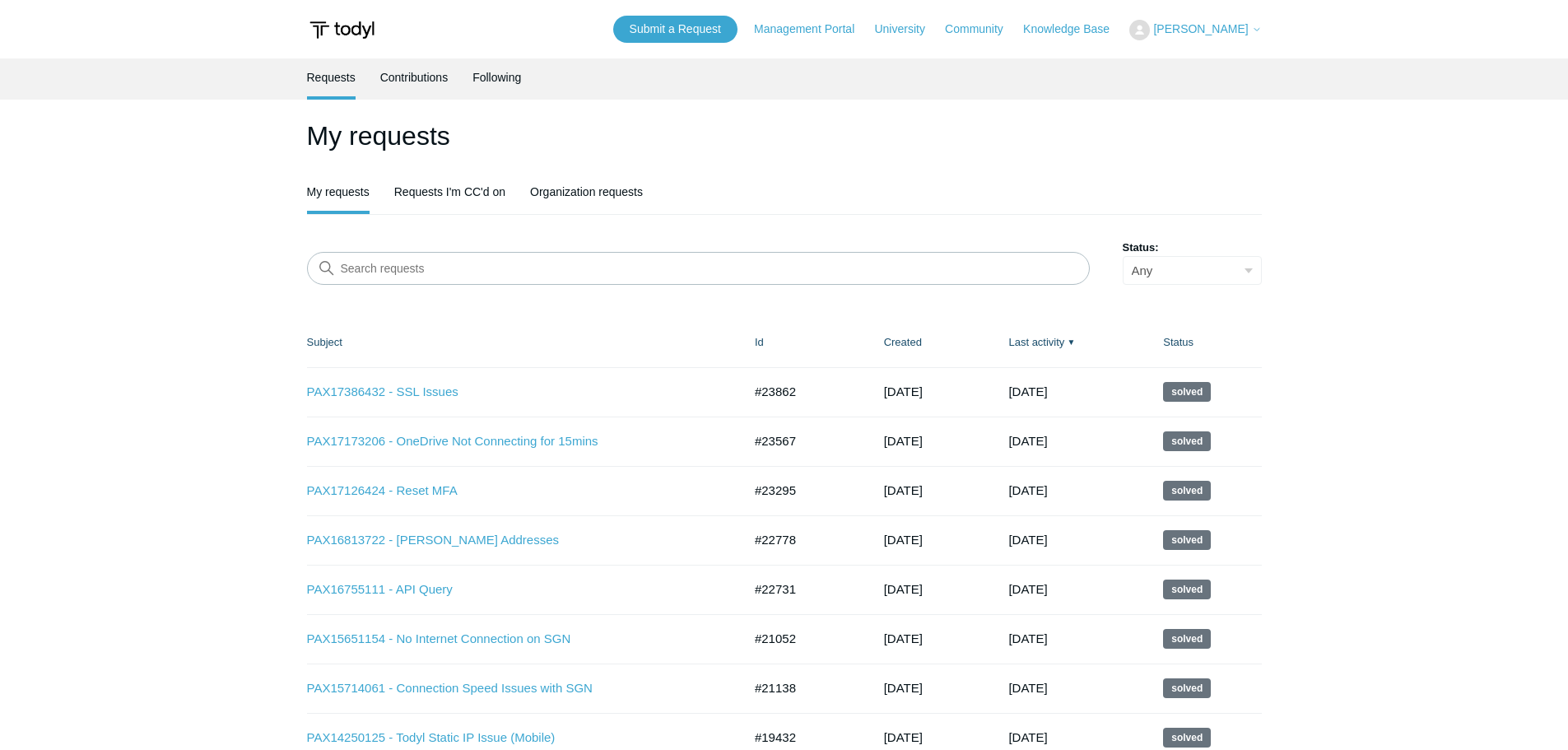
click at [482, 265] on input "Search requests" at bounding box center [698, 269] width 783 height 33
type input "PAX15714061"
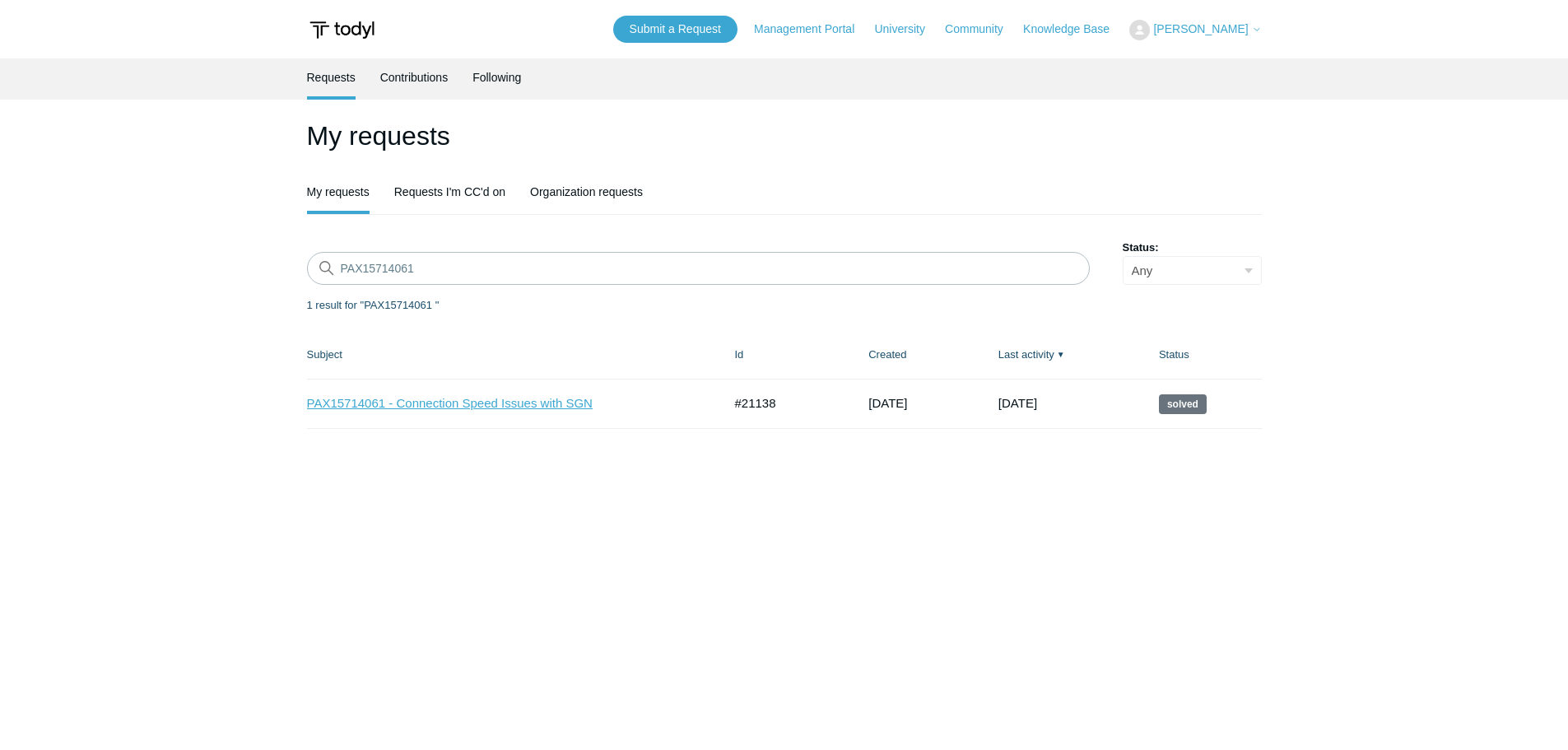
click at [506, 407] on link "PAX15714061 - Connection Speed Issues with SGN" at bounding box center [502, 403] width 391 height 19
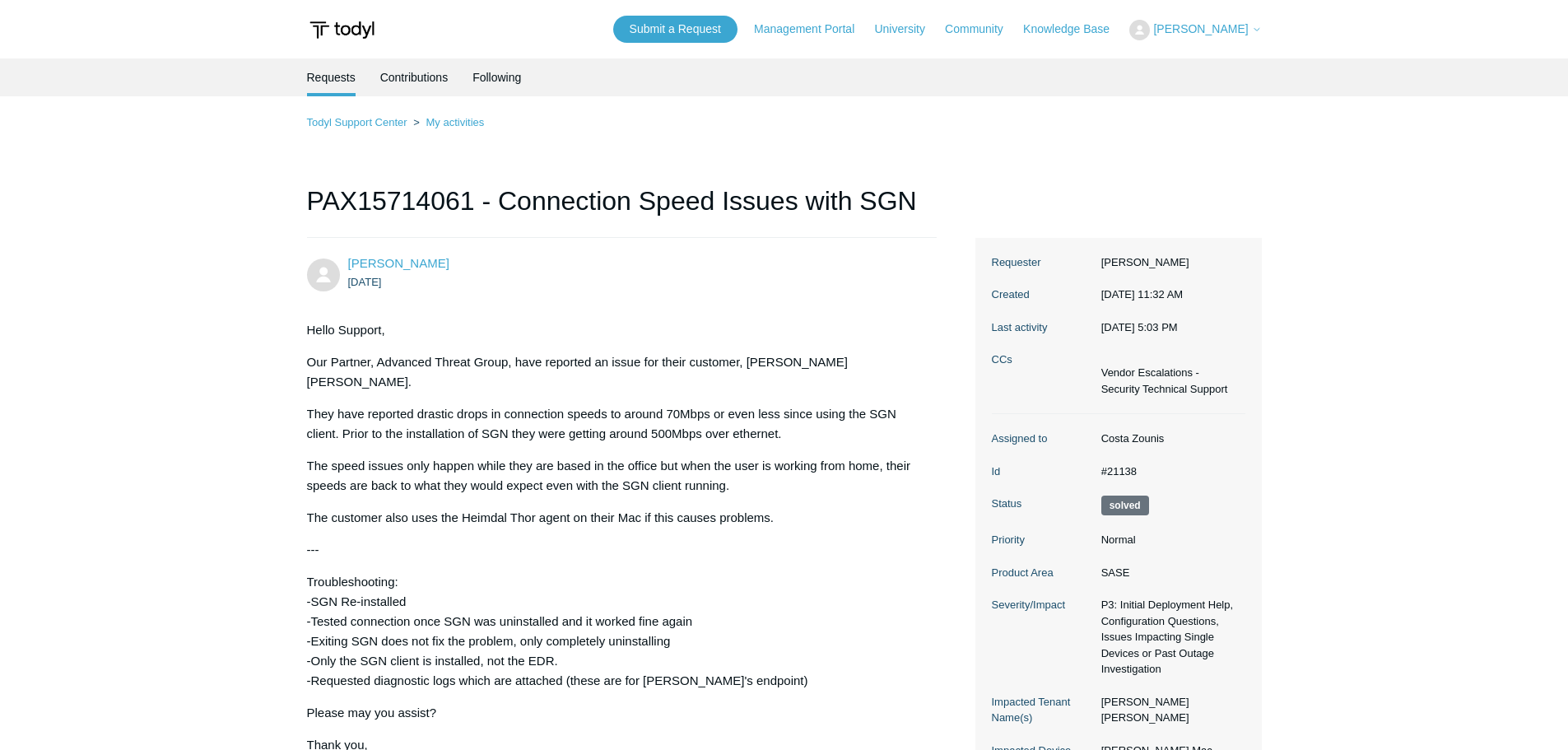
click at [1197, 28] on span "[PERSON_NAME]" at bounding box center [1200, 28] width 95 height 13
click at [1081, 33] on link "Knowledge Base" at bounding box center [1074, 29] width 103 height 18
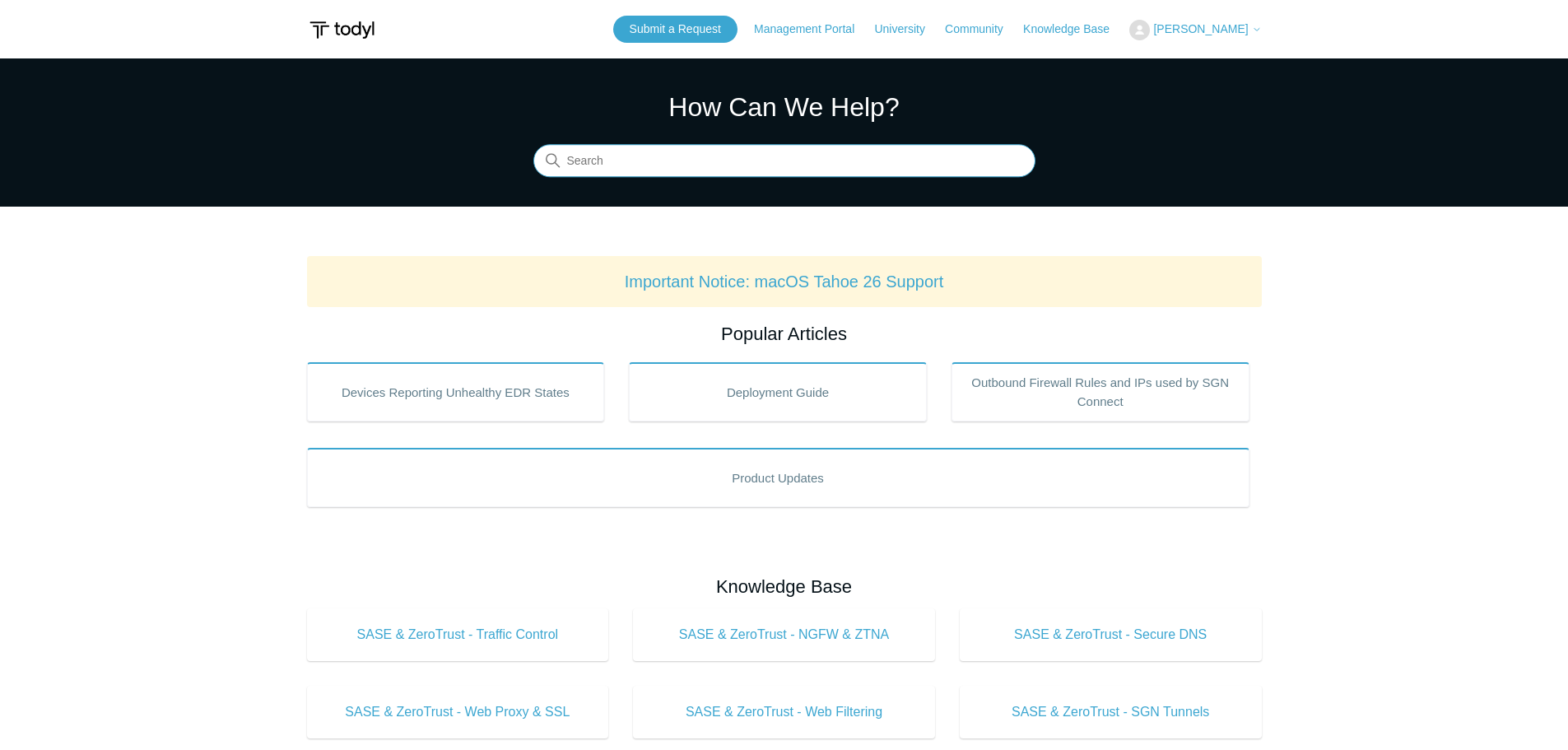
click at [729, 168] on input "Search" at bounding box center [785, 161] width 502 height 33
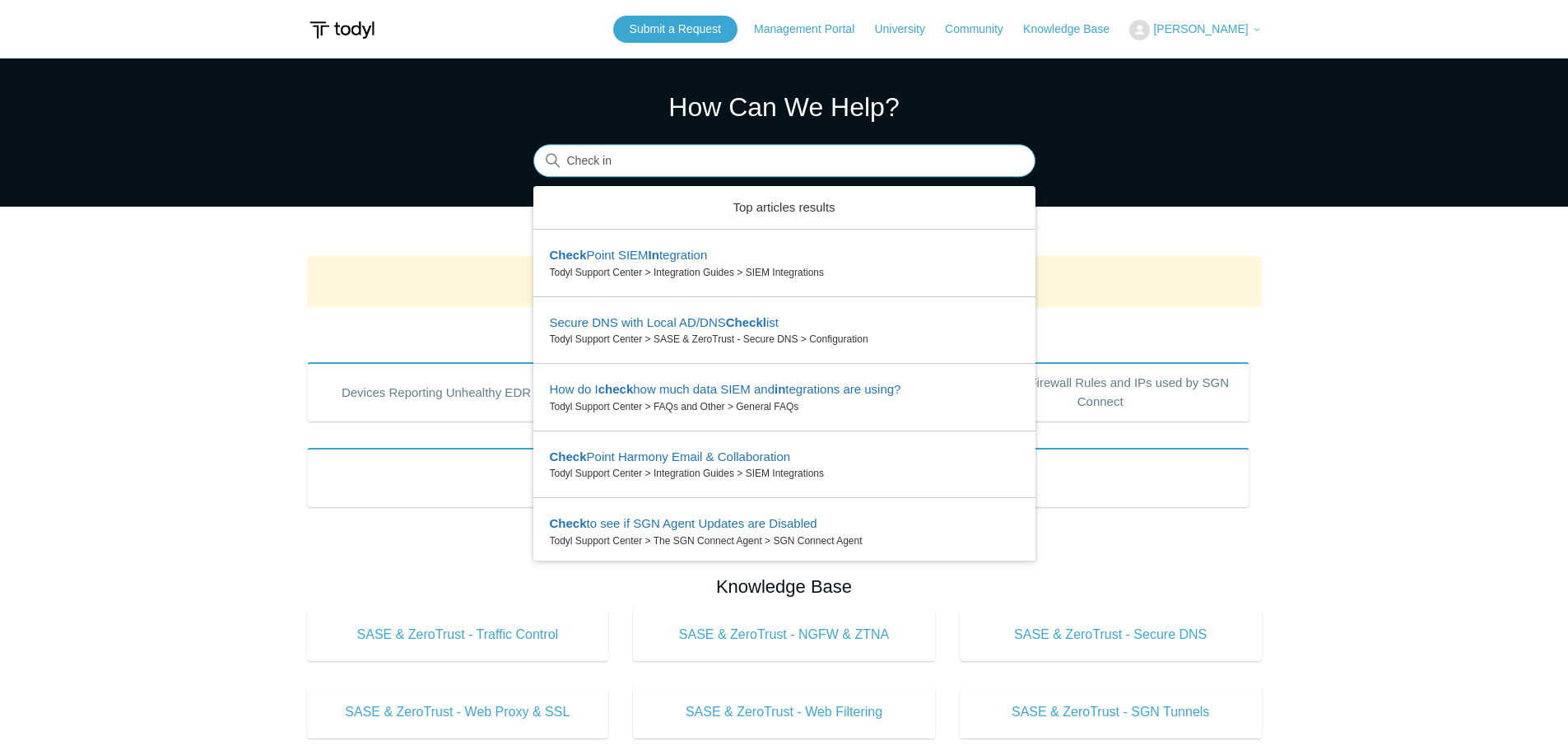
type input "Check in"
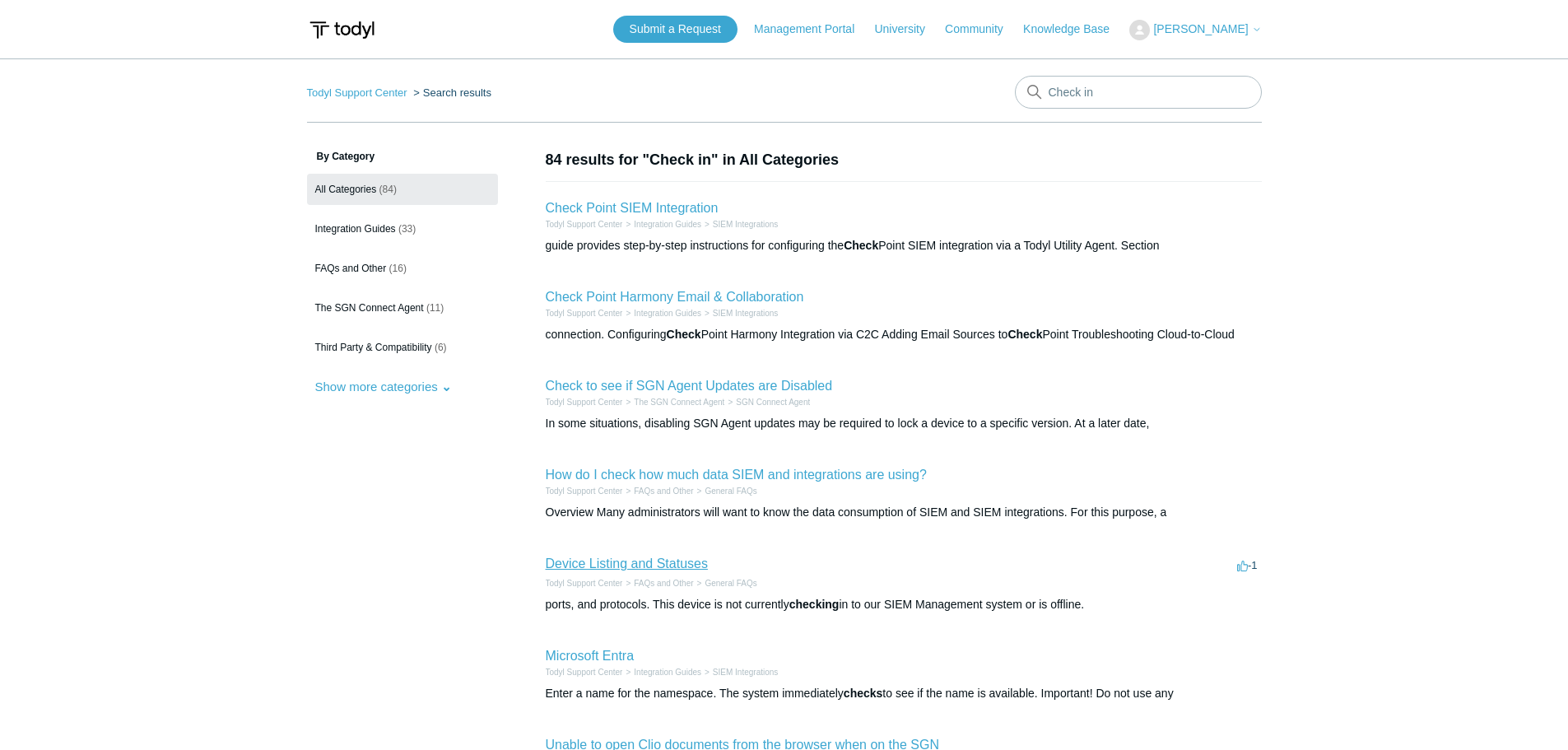
click at [675, 566] on link "Device Listing and Statuses" at bounding box center [627, 563] width 162 height 14
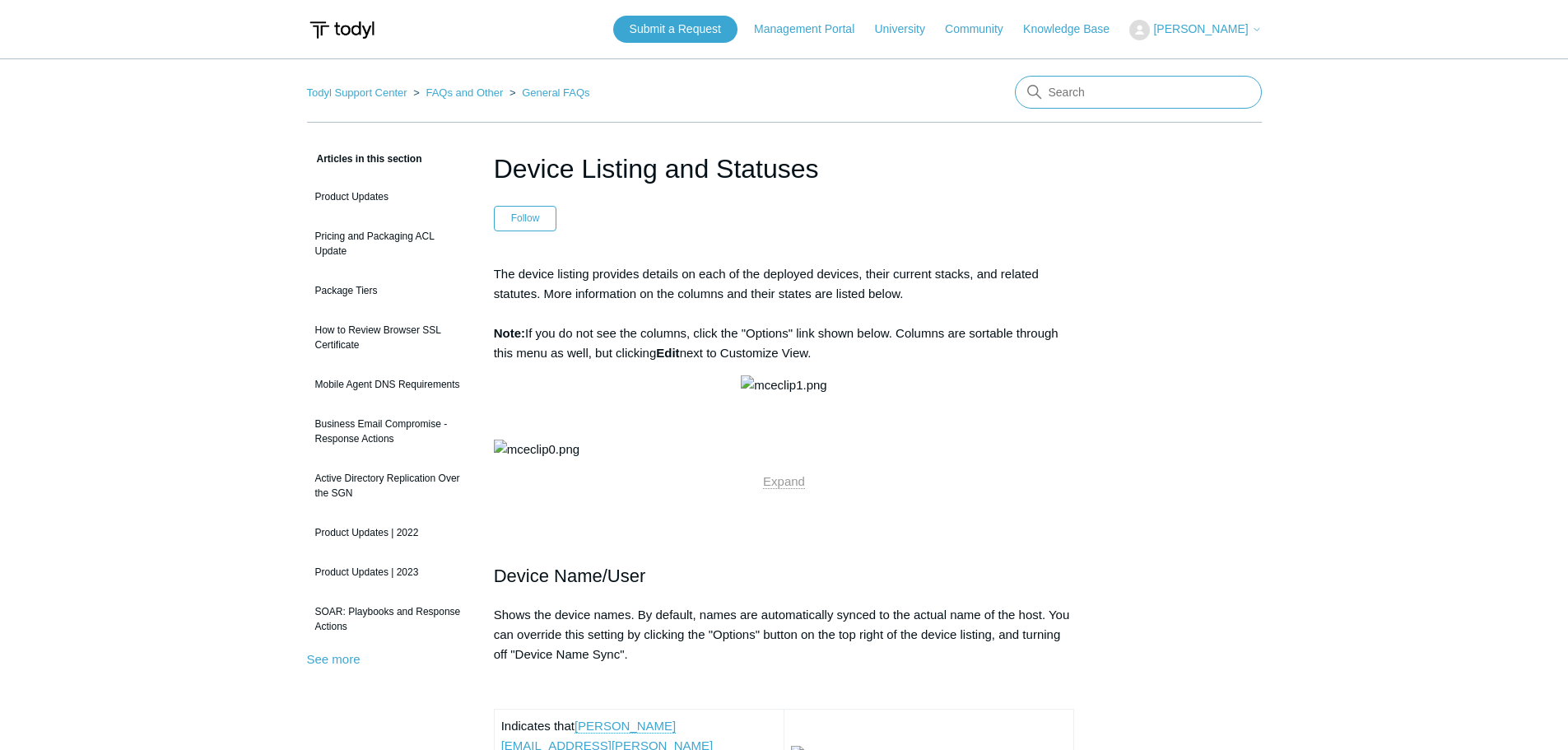
drag, startPoint x: 1124, startPoint y: 106, endPoint x: 977, endPoint y: 94, distance: 147.5
click at [977, 94] on nav "Todyl Support Center FAQs and Other General FAQs" at bounding box center [784, 99] width 955 height 47
type input "error codes"
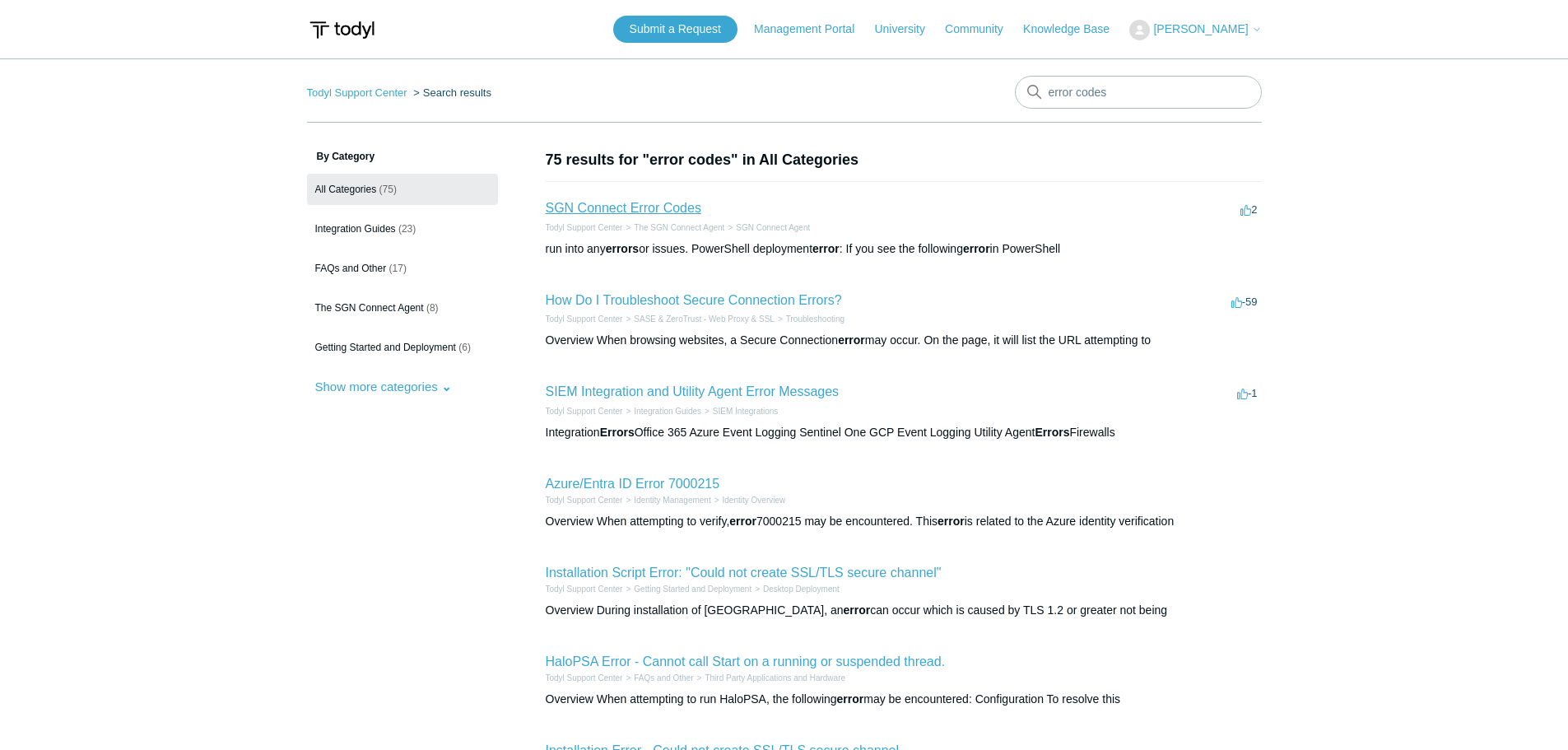
click at [676, 209] on link "SGN Connect Error Codes" at bounding box center [623, 207] width 155 height 14
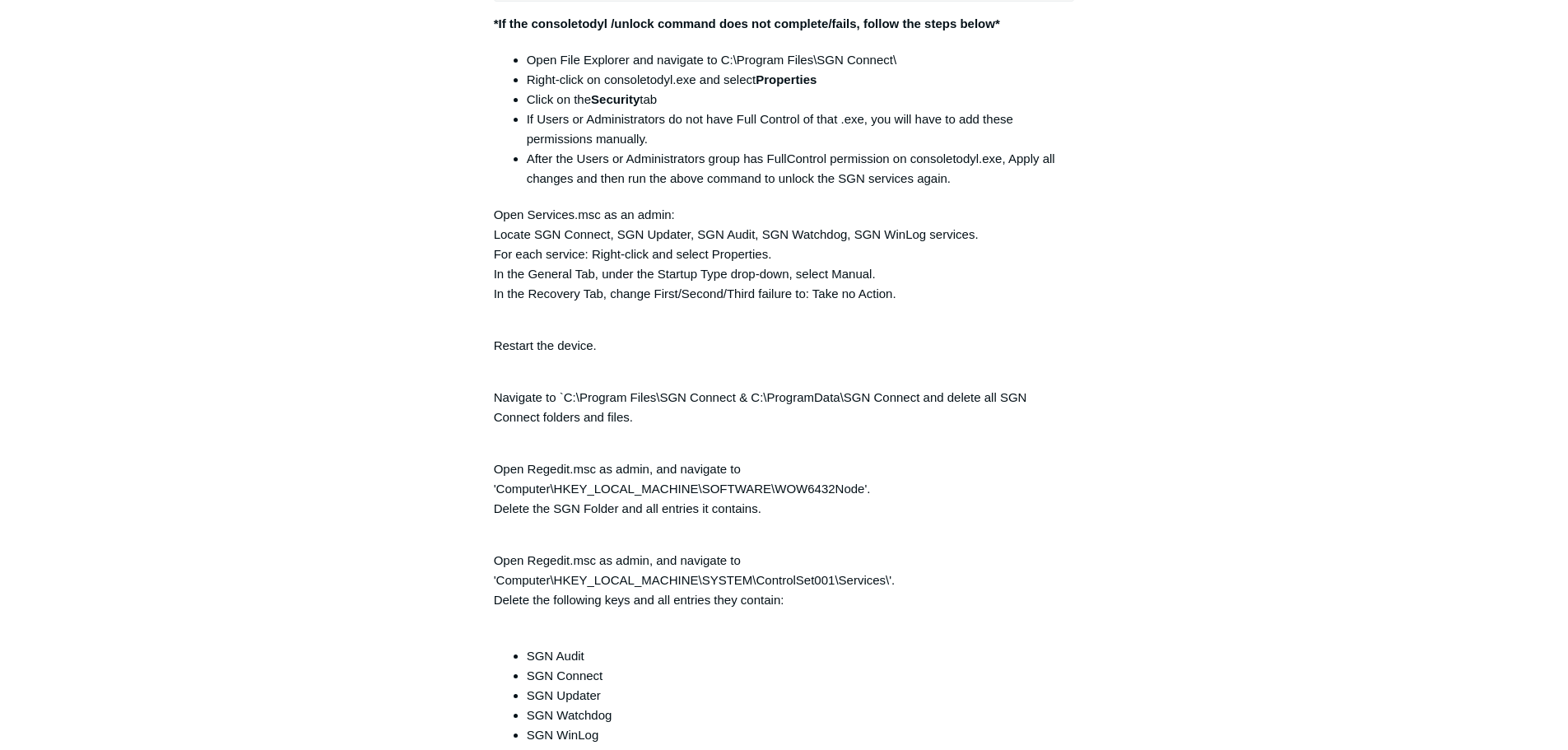
scroll to position [4117, 0]
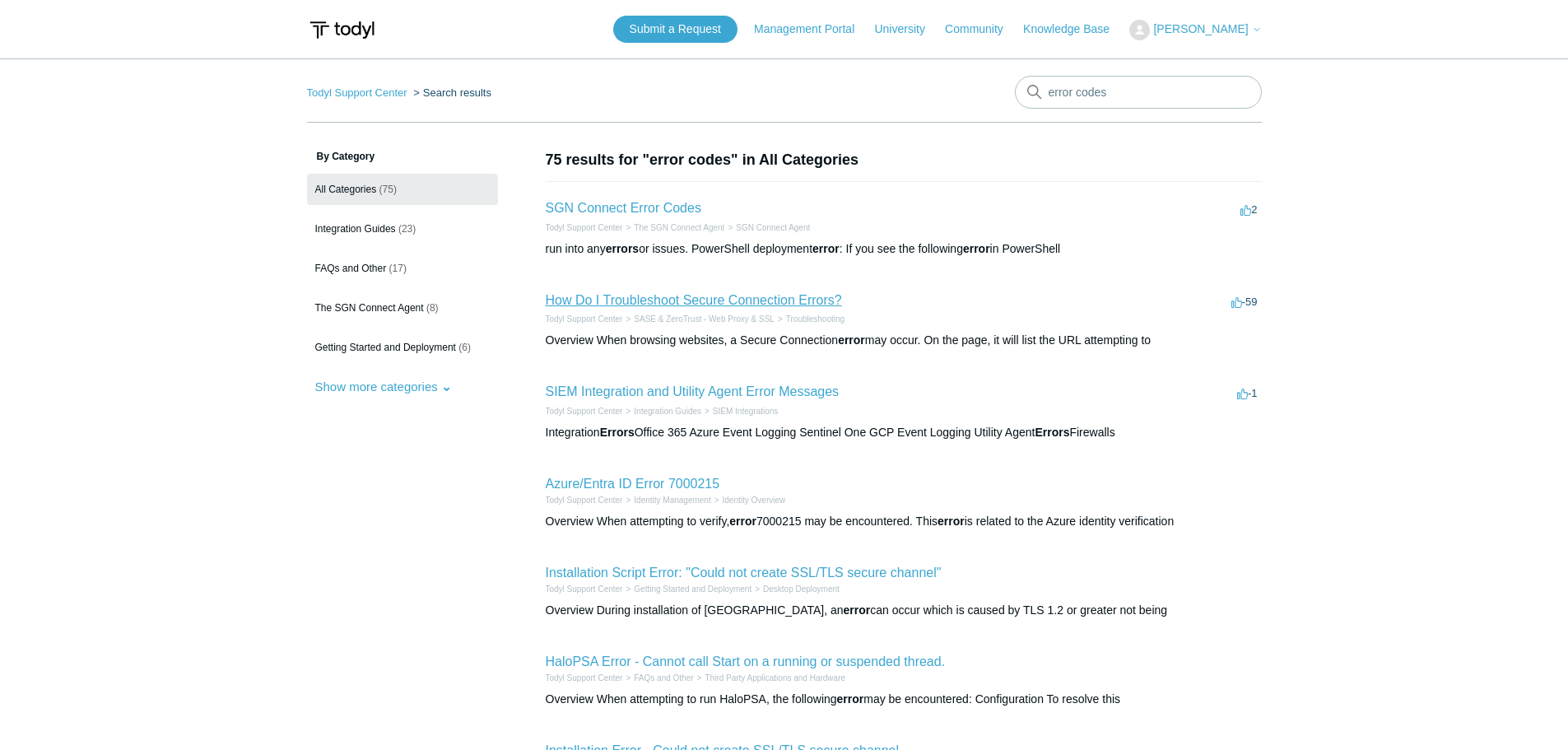
click at [740, 301] on link "How Do I Troubleshoot Secure Connection Errors?" at bounding box center [693, 300] width 296 height 14
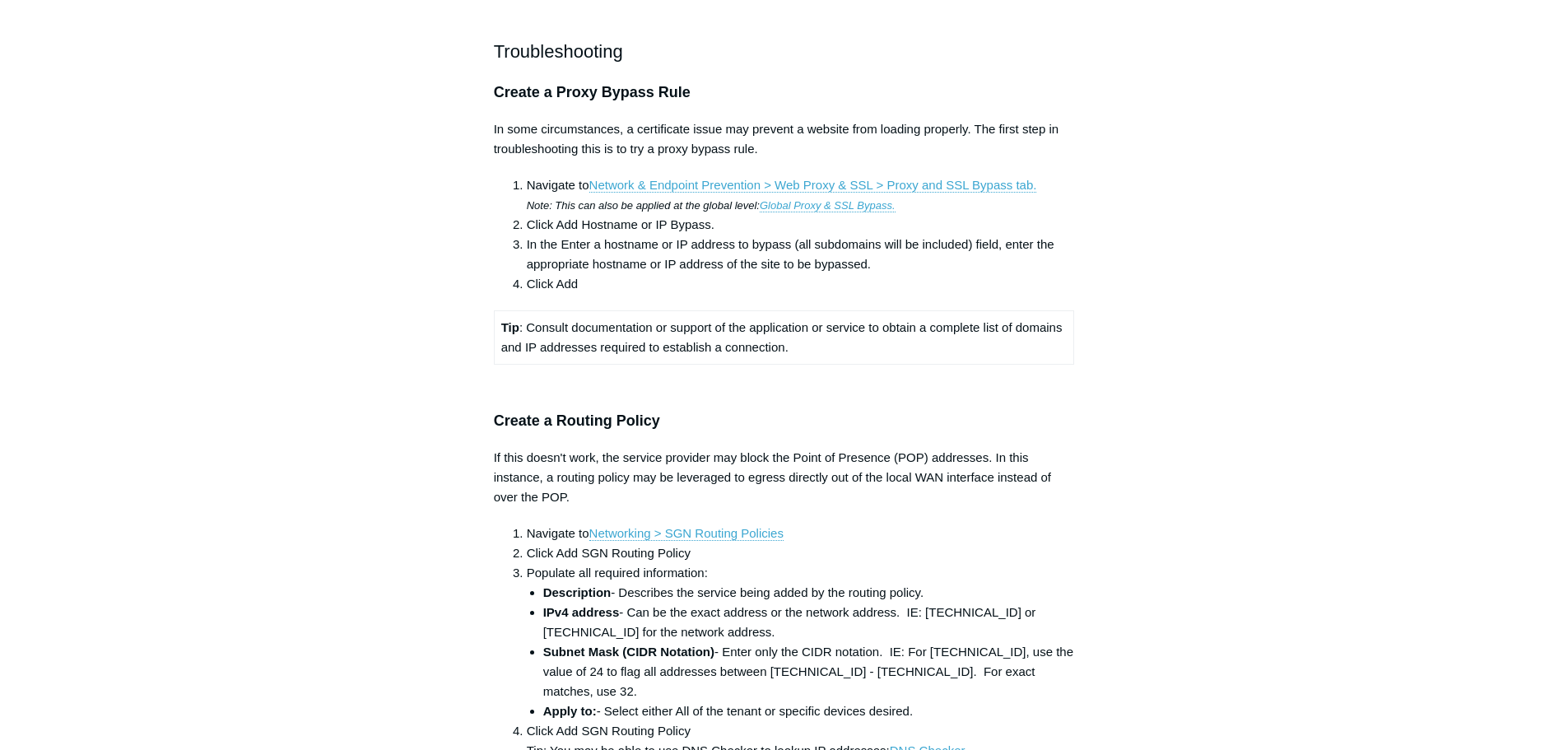
scroll to position [1270, 0]
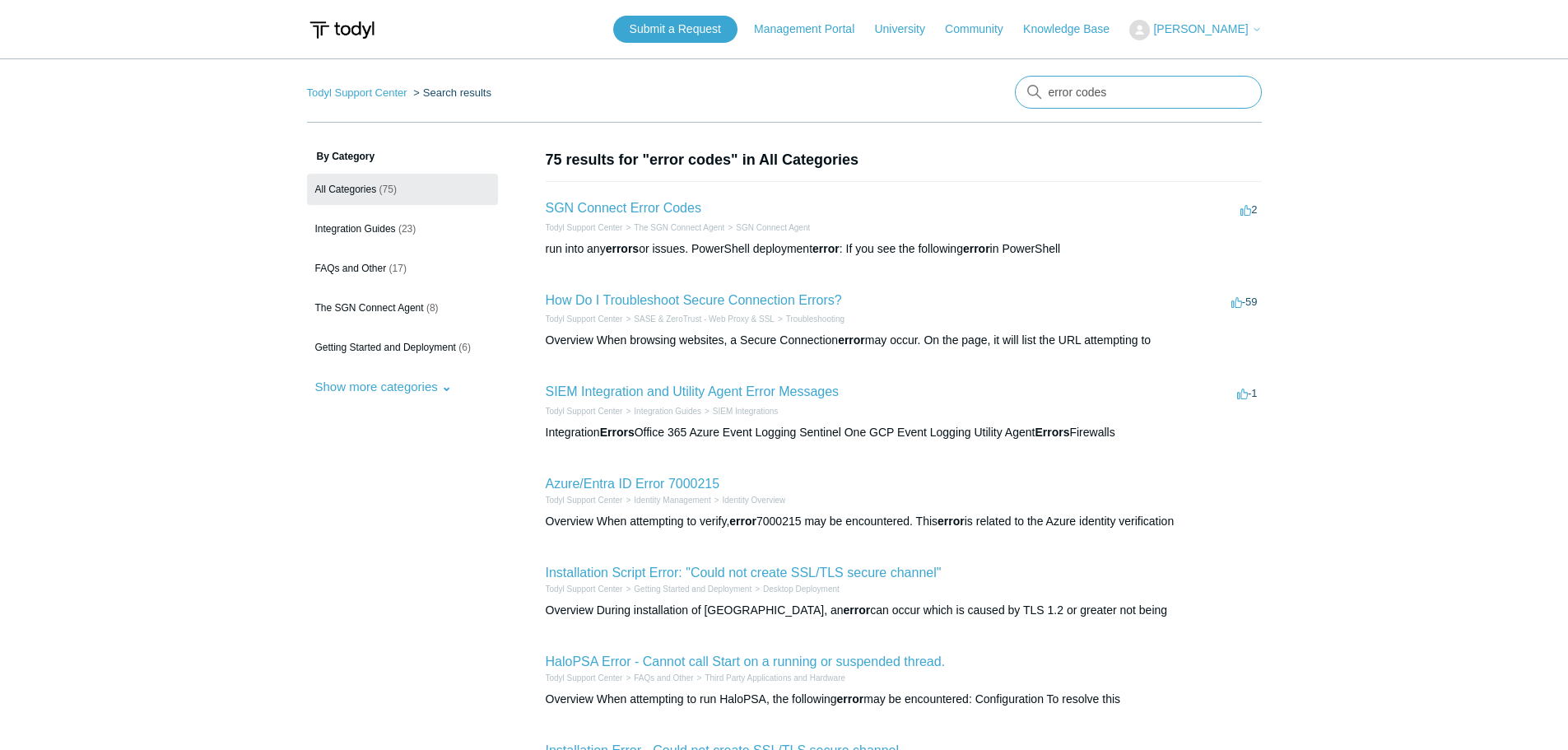
click at [1127, 97] on input "error codes" at bounding box center [1138, 92] width 247 height 33
drag, startPoint x: 1127, startPoint y: 97, endPoint x: 1077, endPoint y: 104, distance: 50.5
click at [1077, 104] on input "error codes" at bounding box center [1138, 92] width 247 height 33
type input "error"
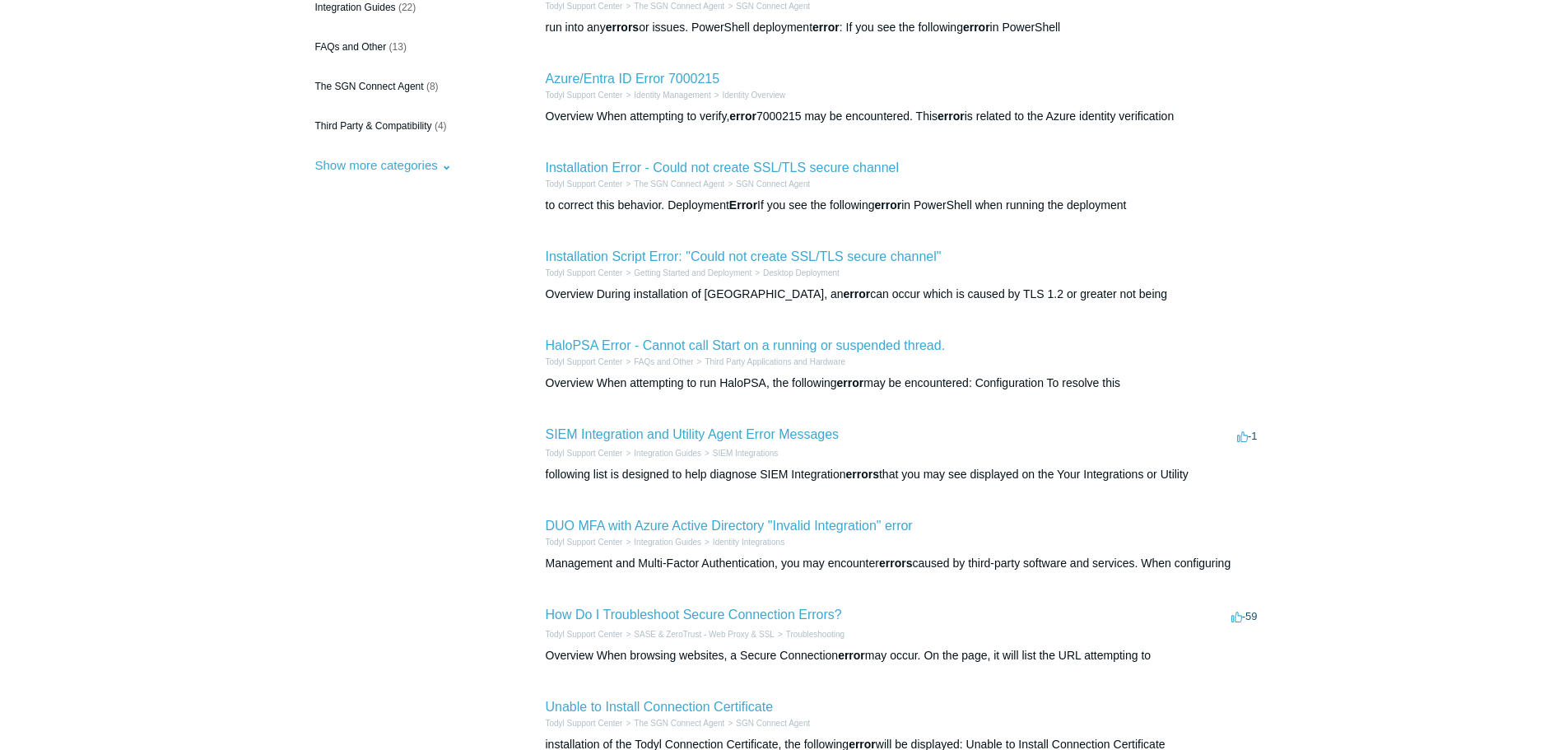
scroll to position [330, 0]
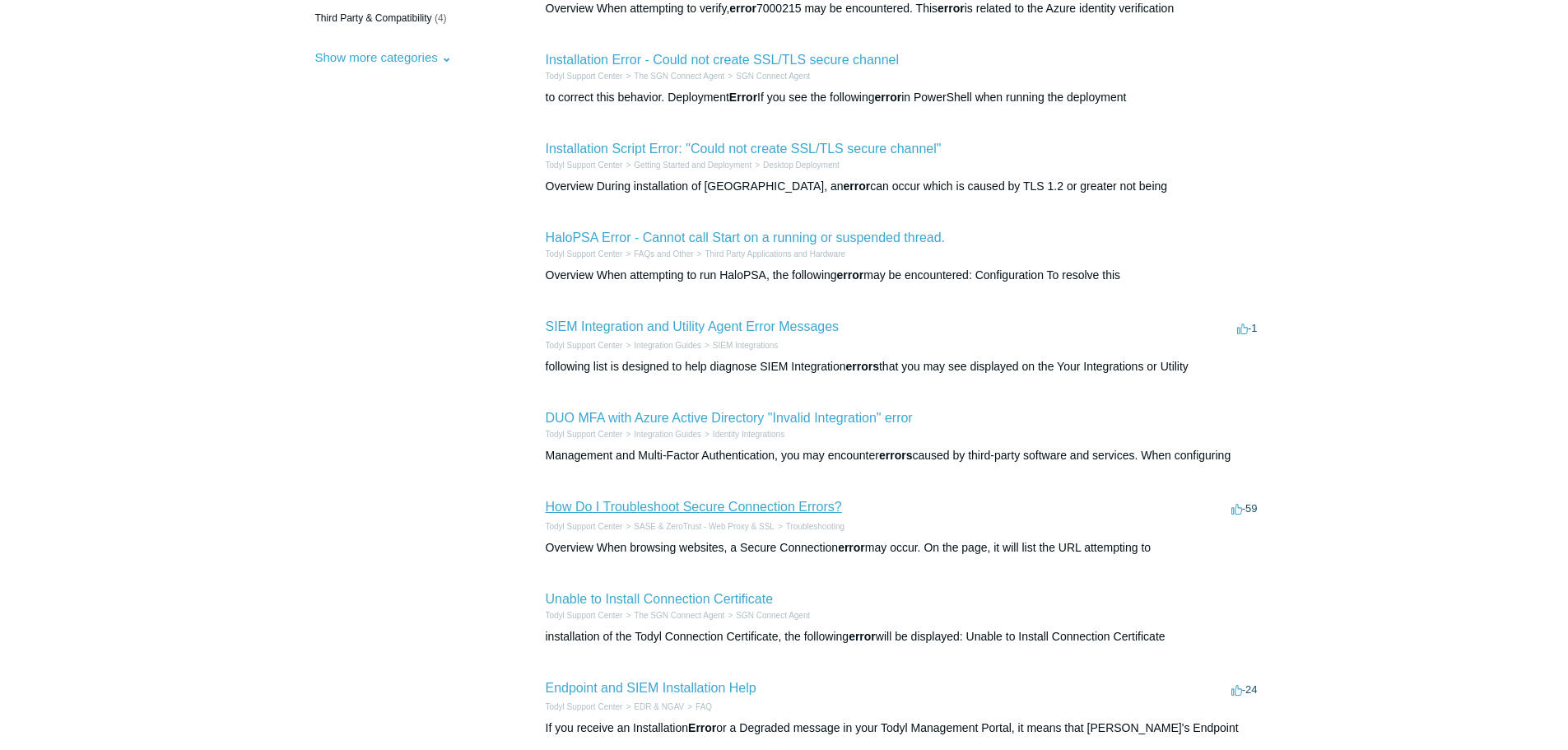
click at [772, 513] on link "How Do I Troubleshoot Secure Connection Errors?" at bounding box center [693, 507] width 296 height 14
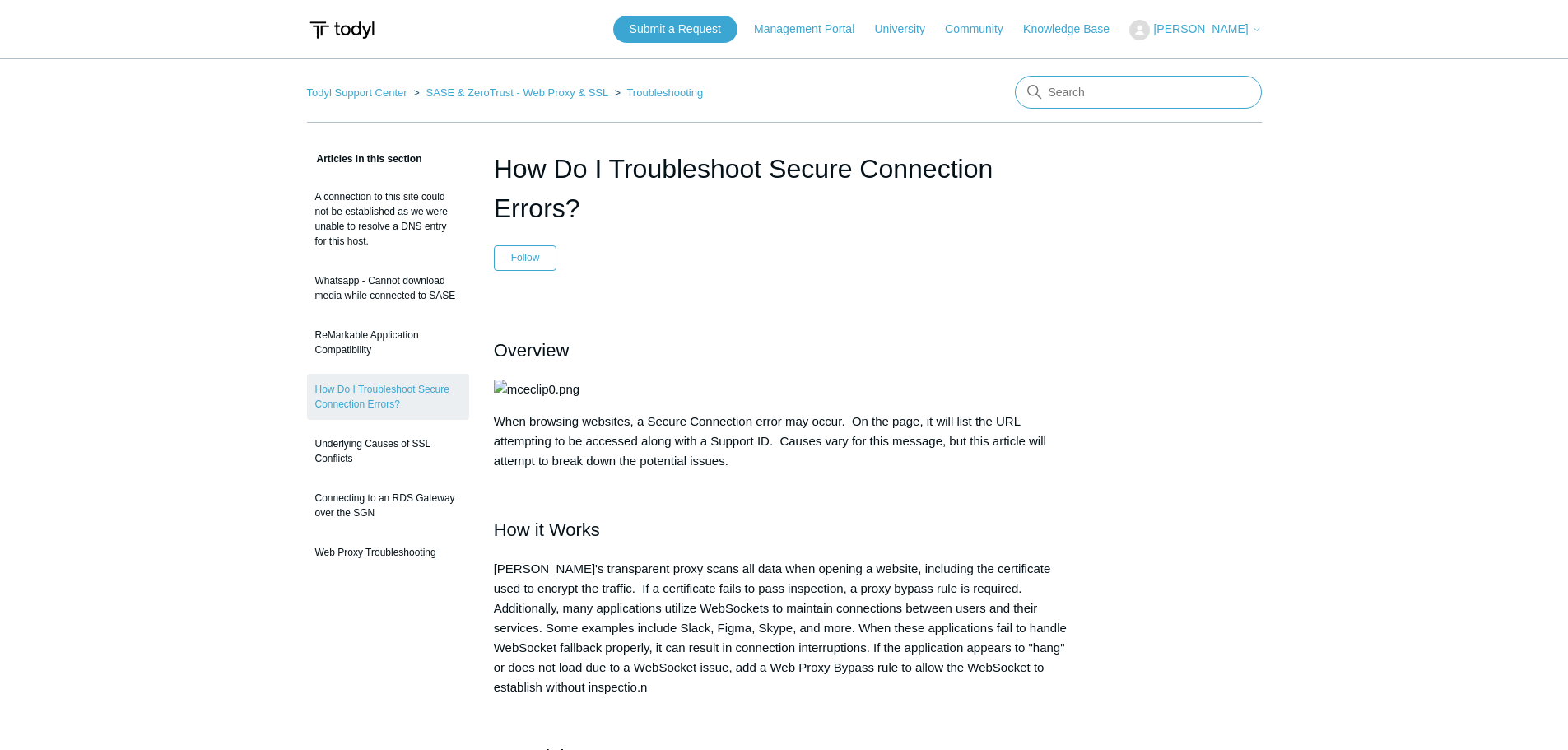
click at [1102, 106] on input "Search" at bounding box center [1138, 92] width 247 height 33
type input "checking in"
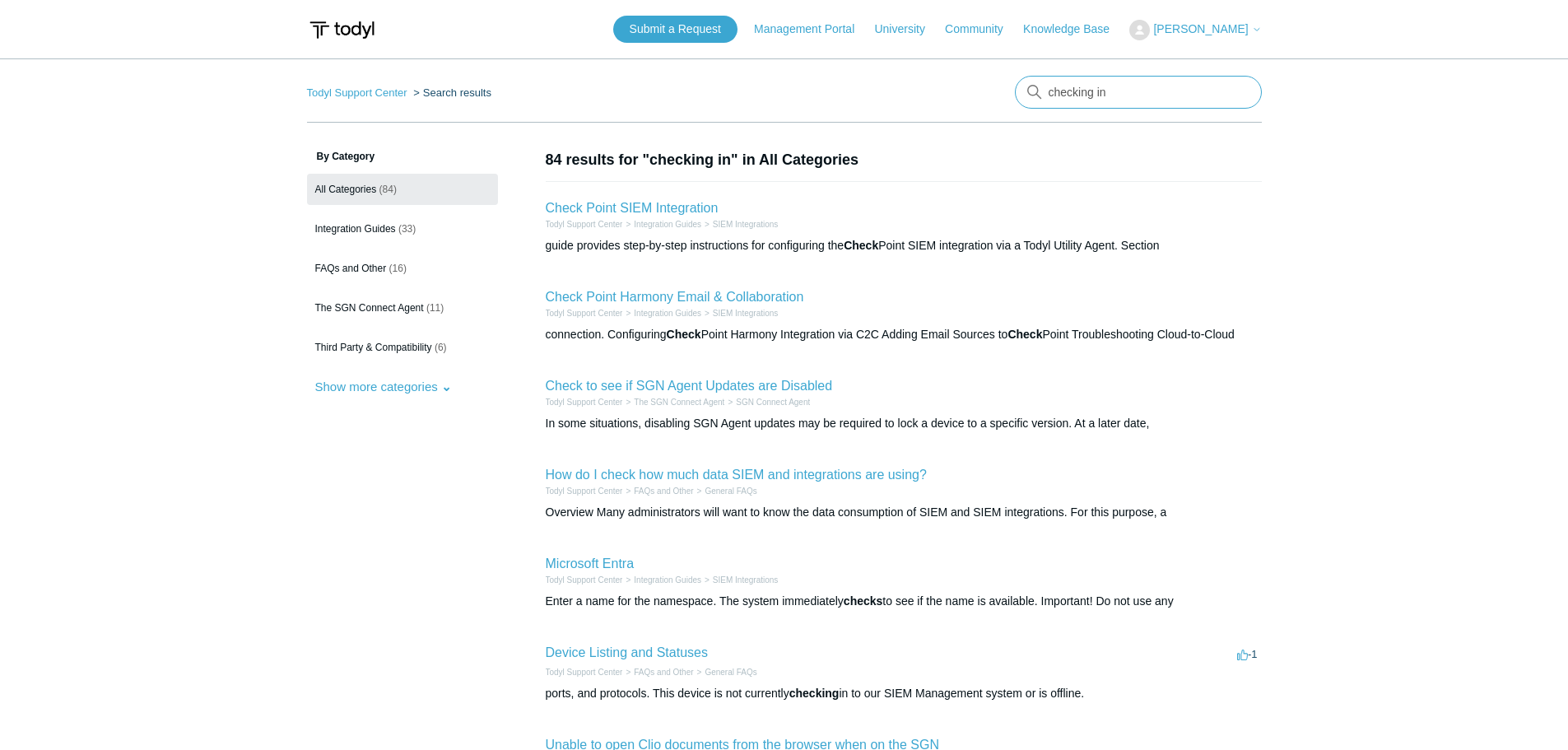
drag, startPoint x: 1111, startPoint y: 91, endPoint x: 972, endPoint y: 100, distance: 139.3
click at [977, 100] on nav "Todyl Support Center Search results checking in" at bounding box center [784, 99] width 955 height 47
type input "check in"
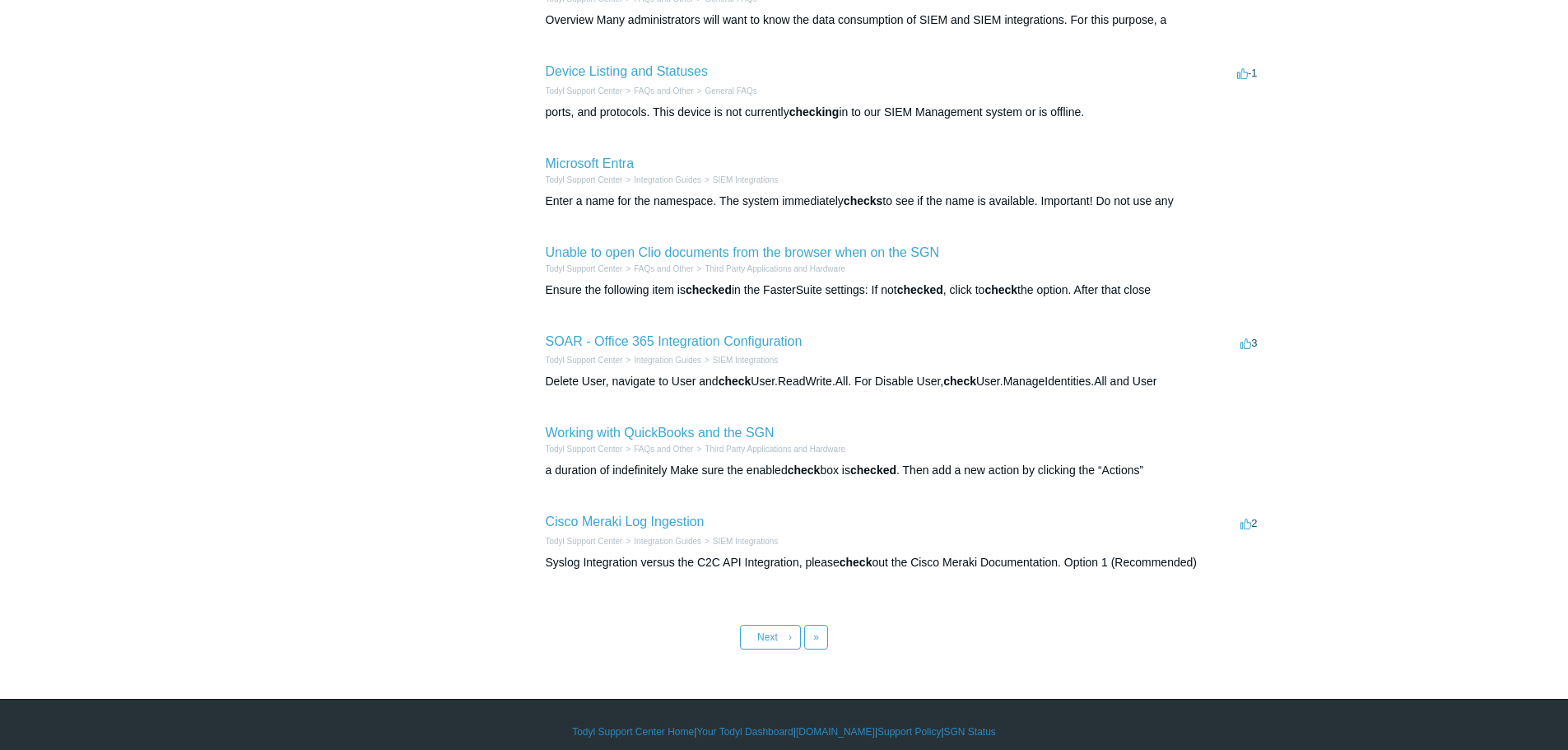
scroll to position [494, 0]
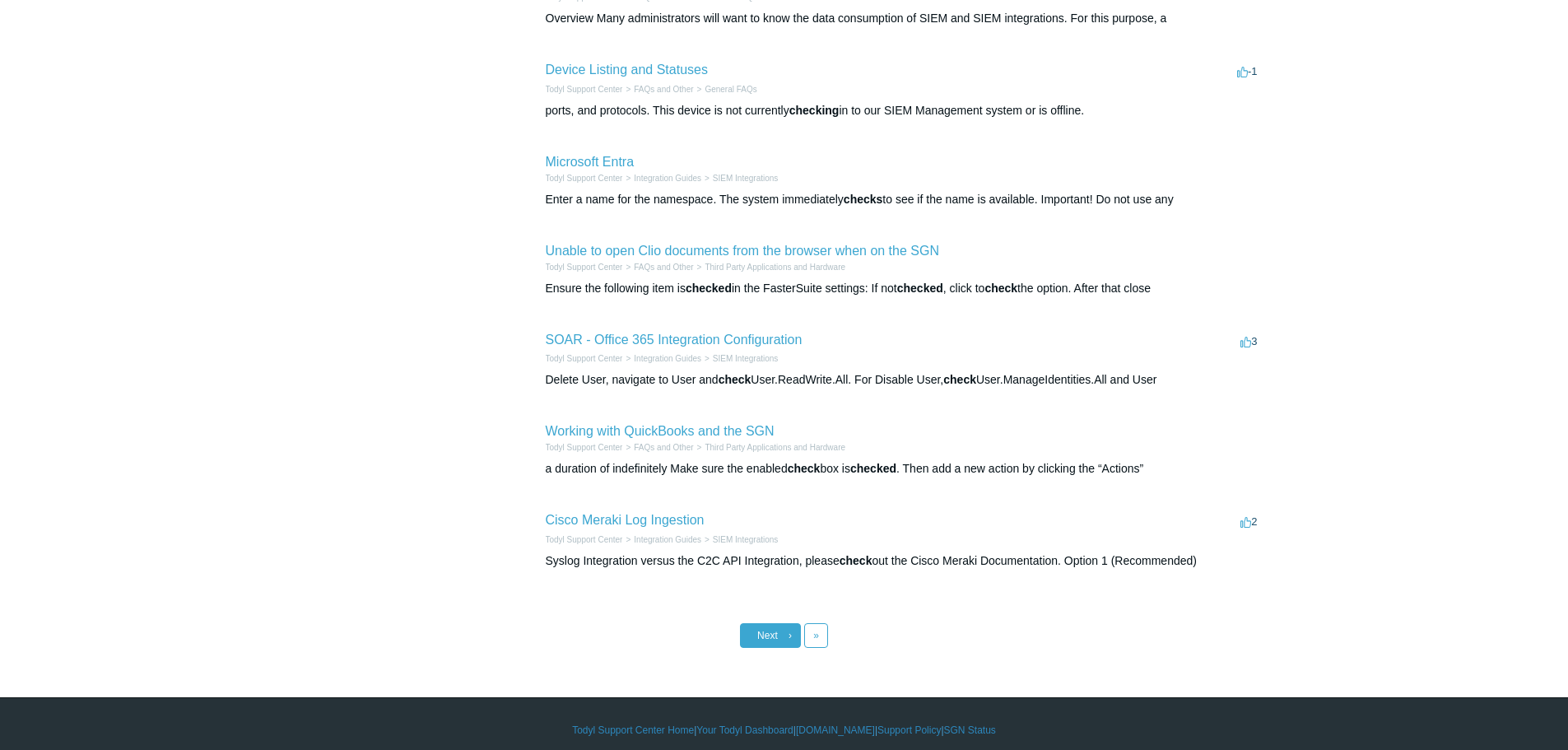
click at [777, 639] on span "Next" at bounding box center [767, 636] width 21 height 12
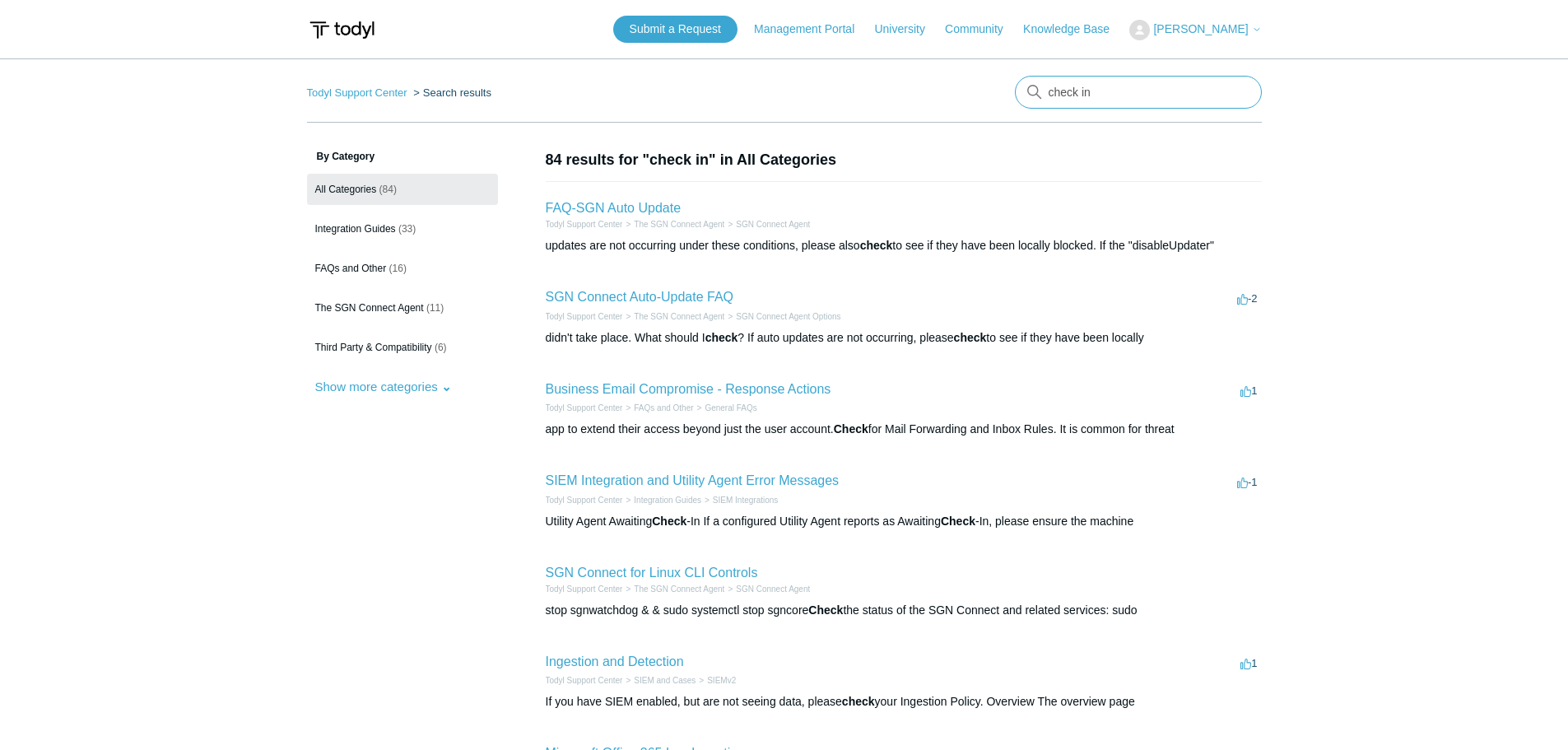
drag, startPoint x: 1118, startPoint y: 81, endPoint x: 963, endPoint y: 86, distance: 155.1
click at [963, 86] on nav "Todyl Support Center Search results check in" at bounding box center [784, 99] width 955 height 47
type input "awaiting check in"
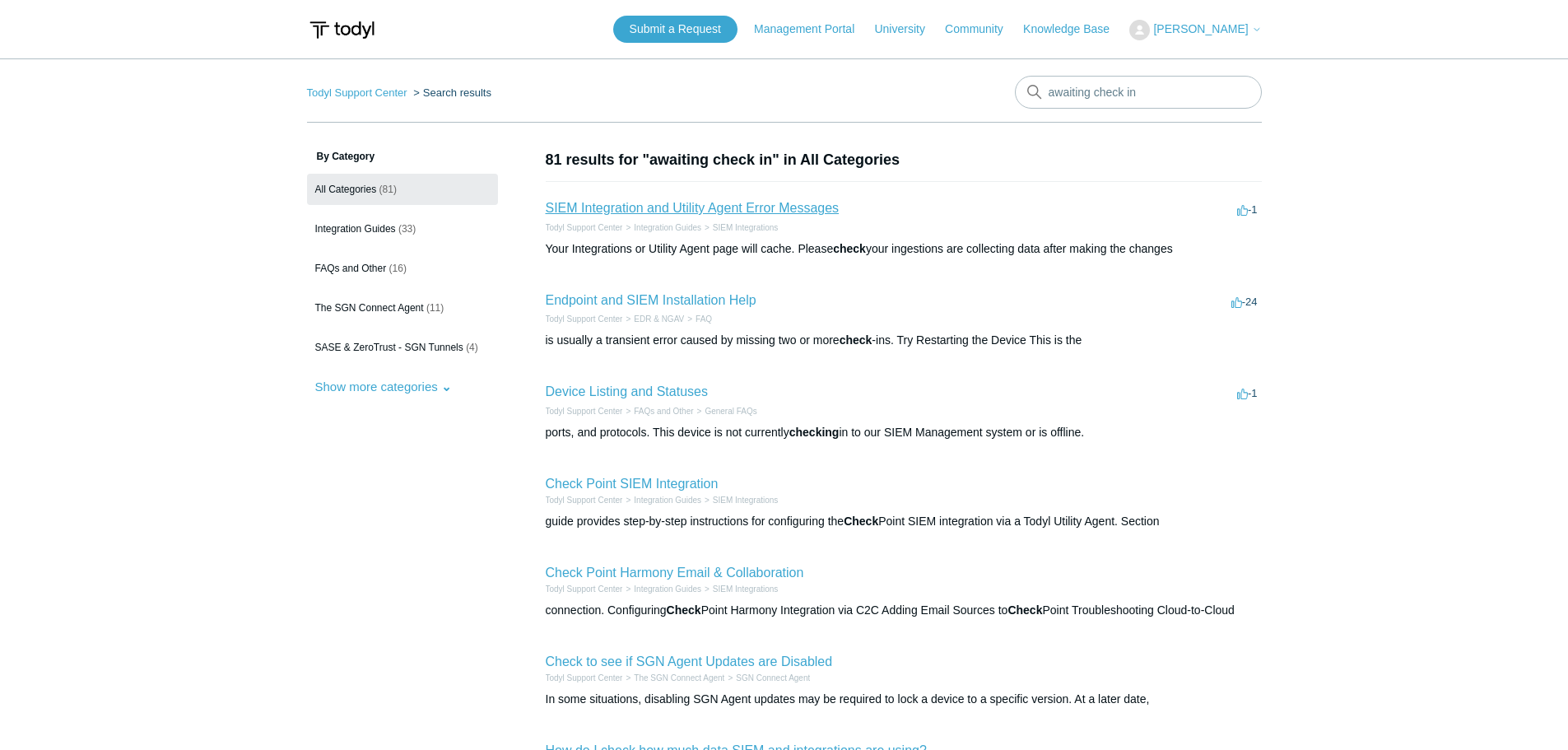
click at [768, 209] on link "SIEM Integration and Utility Agent Error Messages" at bounding box center [692, 207] width 294 height 14
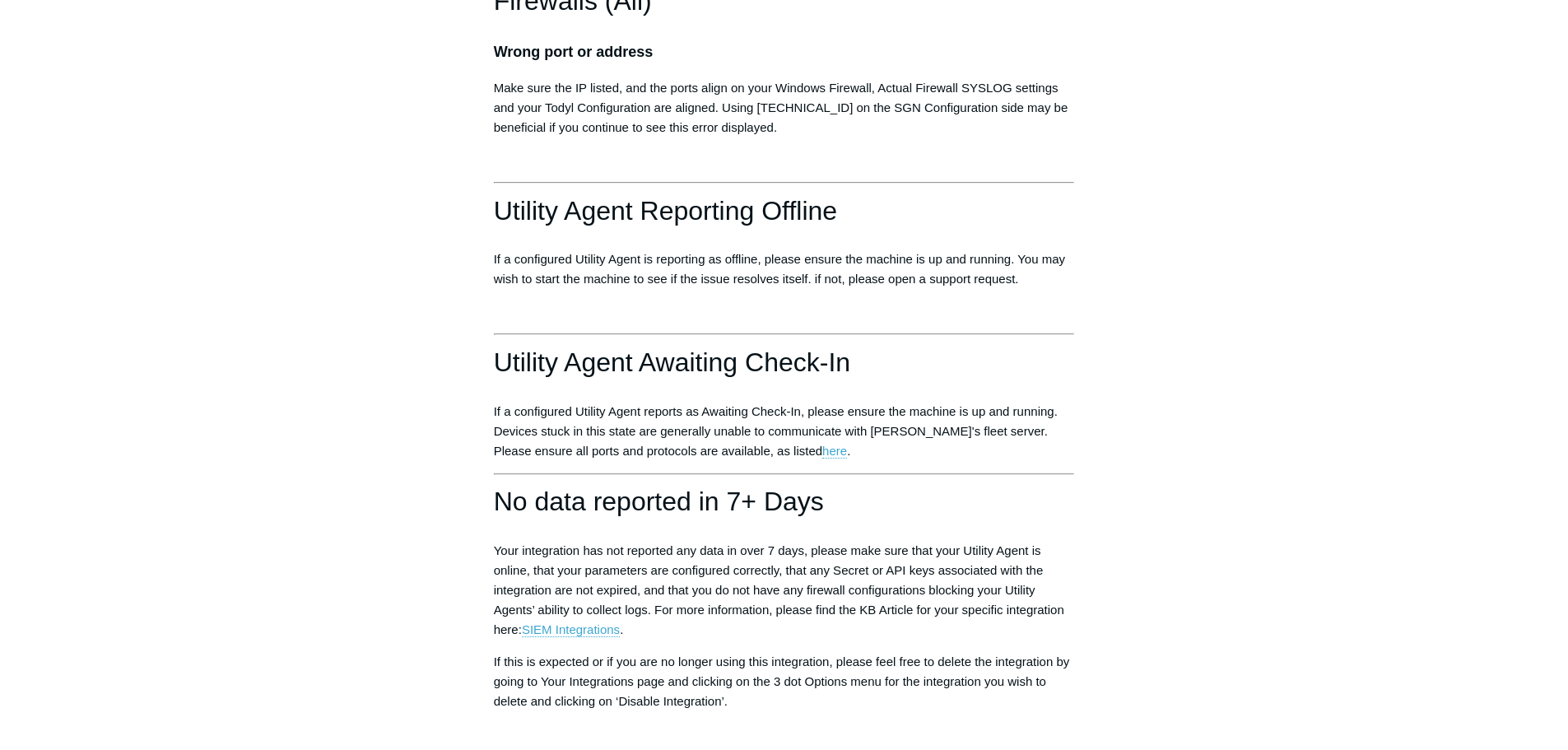
scroll to position [2470, 0]
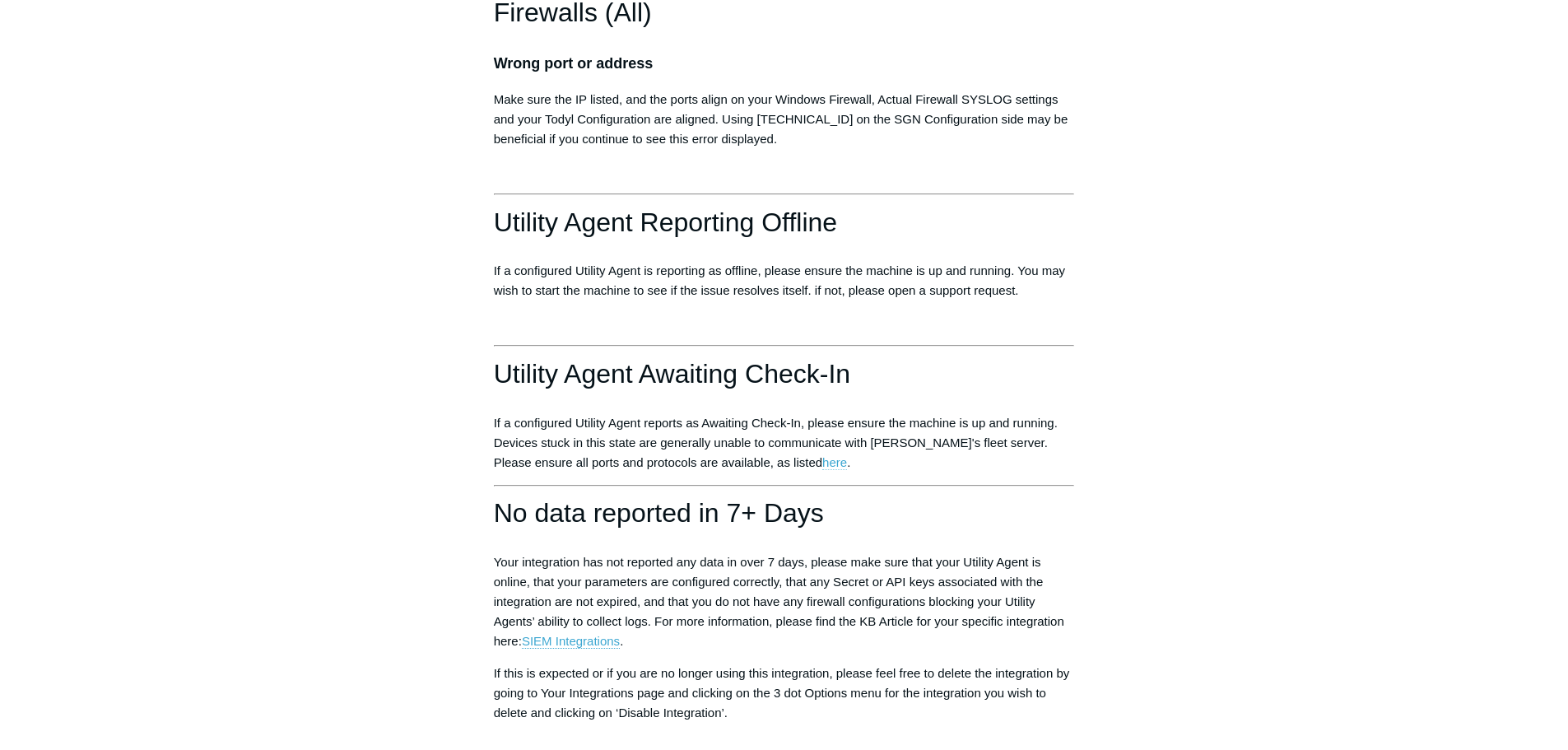
click at [822, 470] on link "here" at bounding box center [834, 463] width 24 height 15
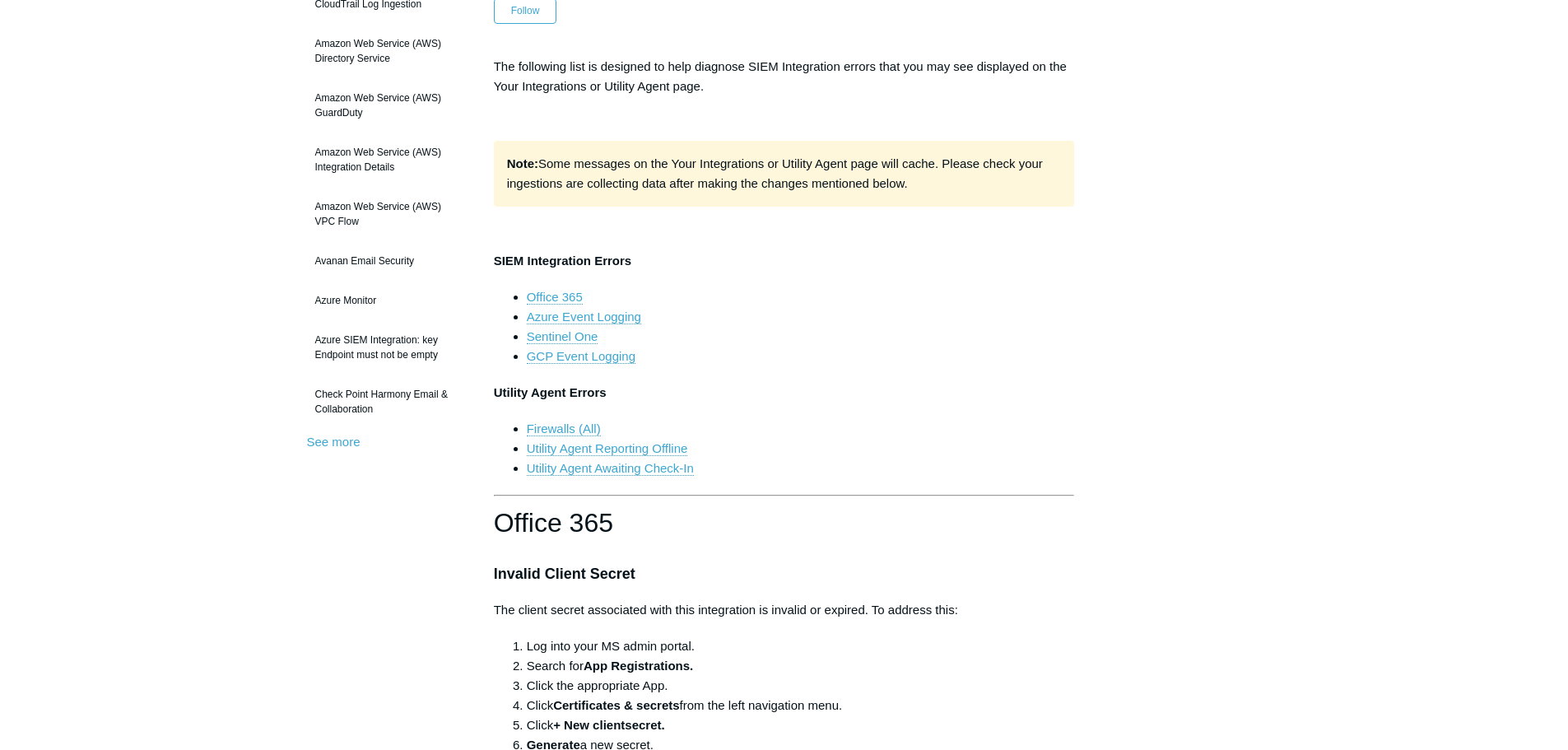
scroll to position [0, 0]
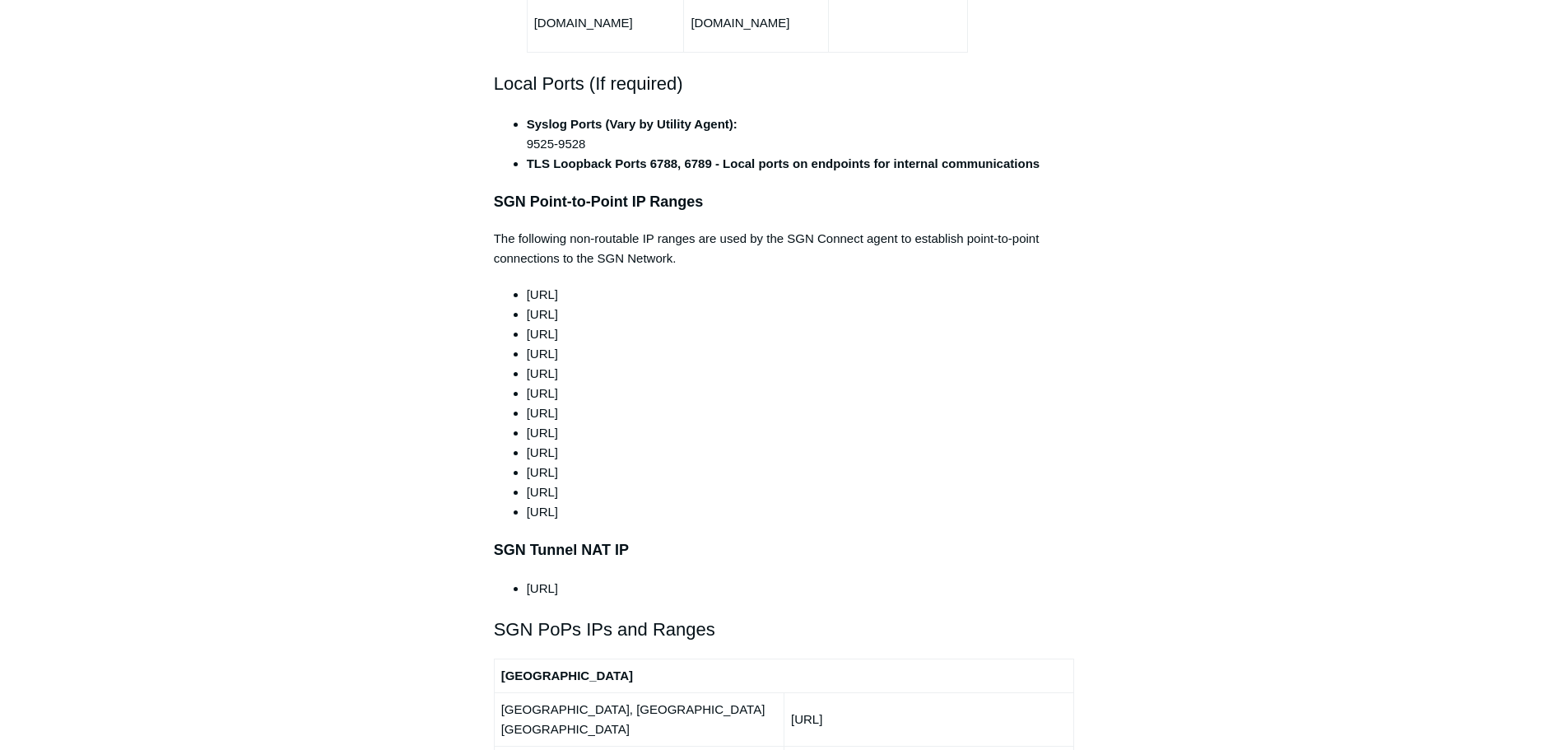
scroll to position [1153, 0]
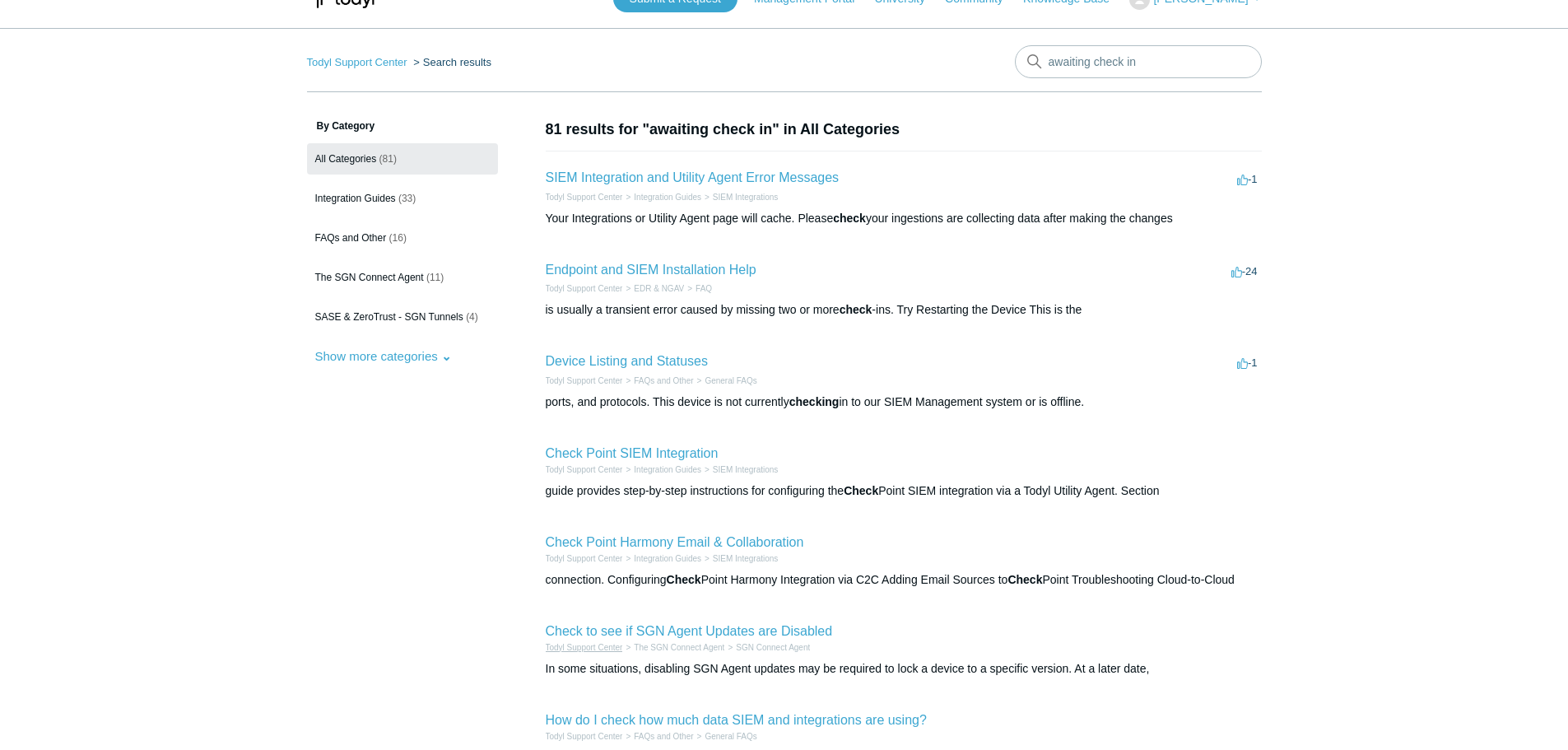
scroll to position [82, 0]
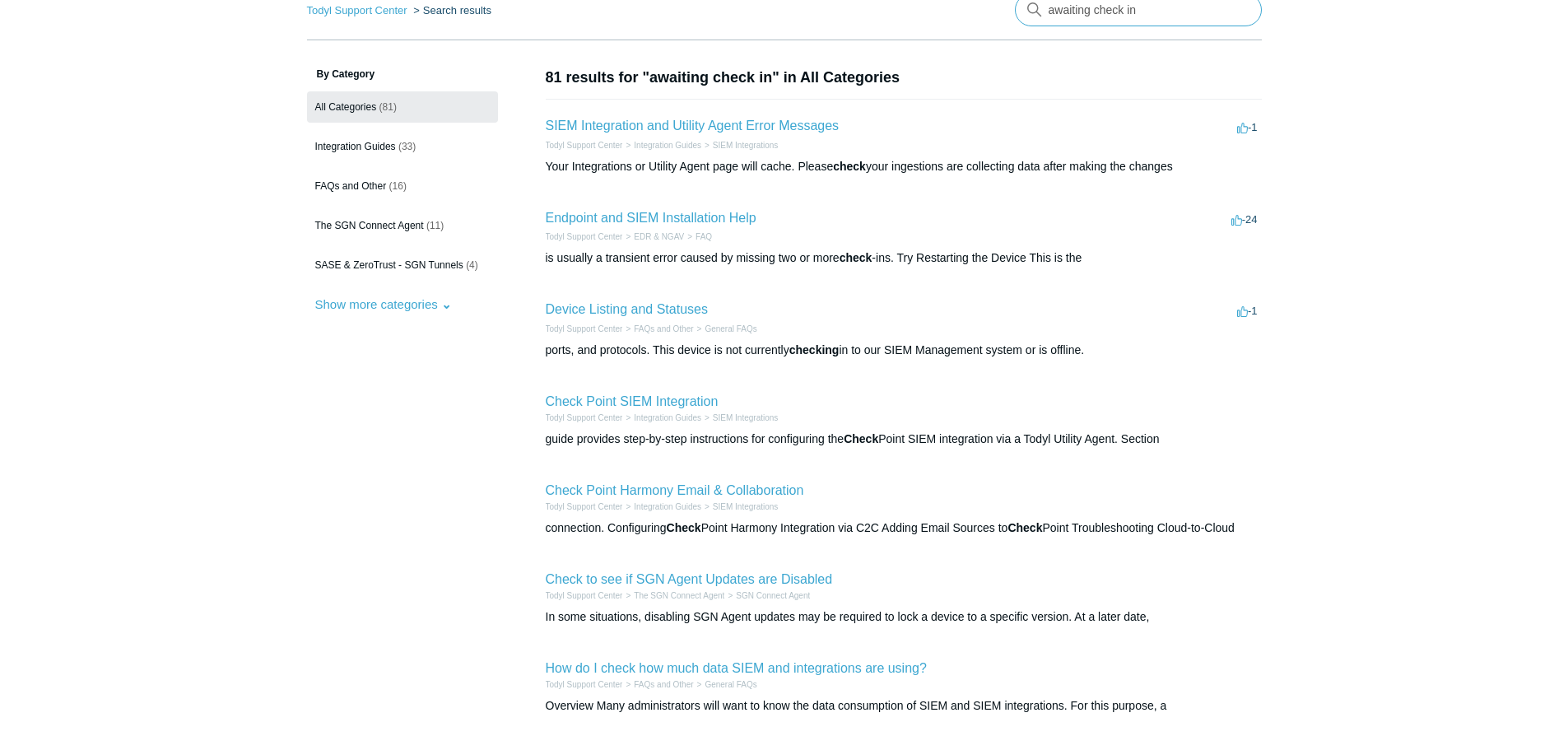
drag, startPoint x: 1111, startPoint y: 7, endPoint x: 1135, endPoint y: 18, distance: 26.4
click at [1111, 8] on input "awaiting check in" at bounding box center [1138, 10] width 247 height 33
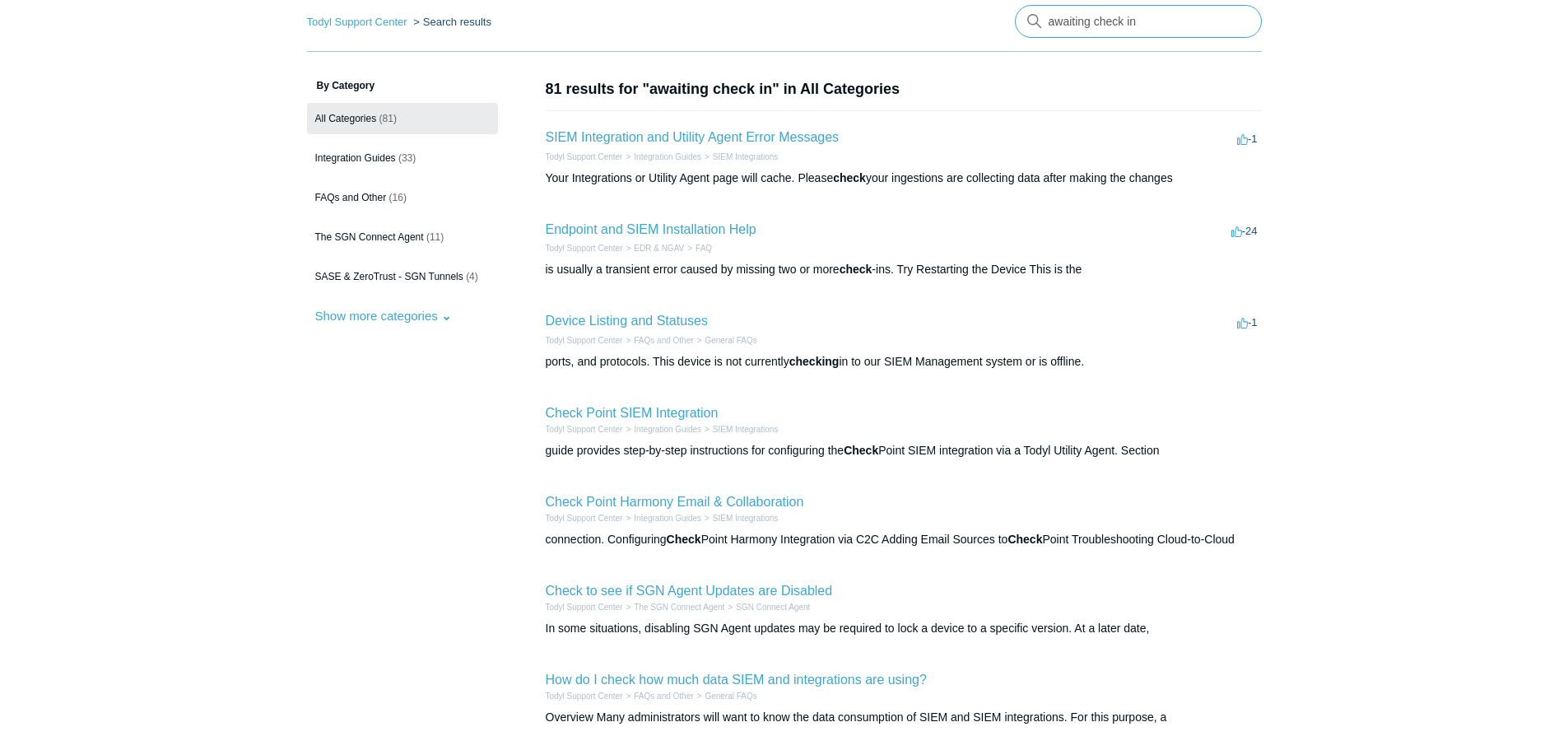
drag, startPoint x: 1161, startPoint y: 15, endPoint x: 825, endPoint y: 16, distance: 336.0
click at [826, 15] on nav "Todyl Support Center Search results awaiting check in" at bounding box center [784, 28] width 955 height 47
type input "SGN check in"
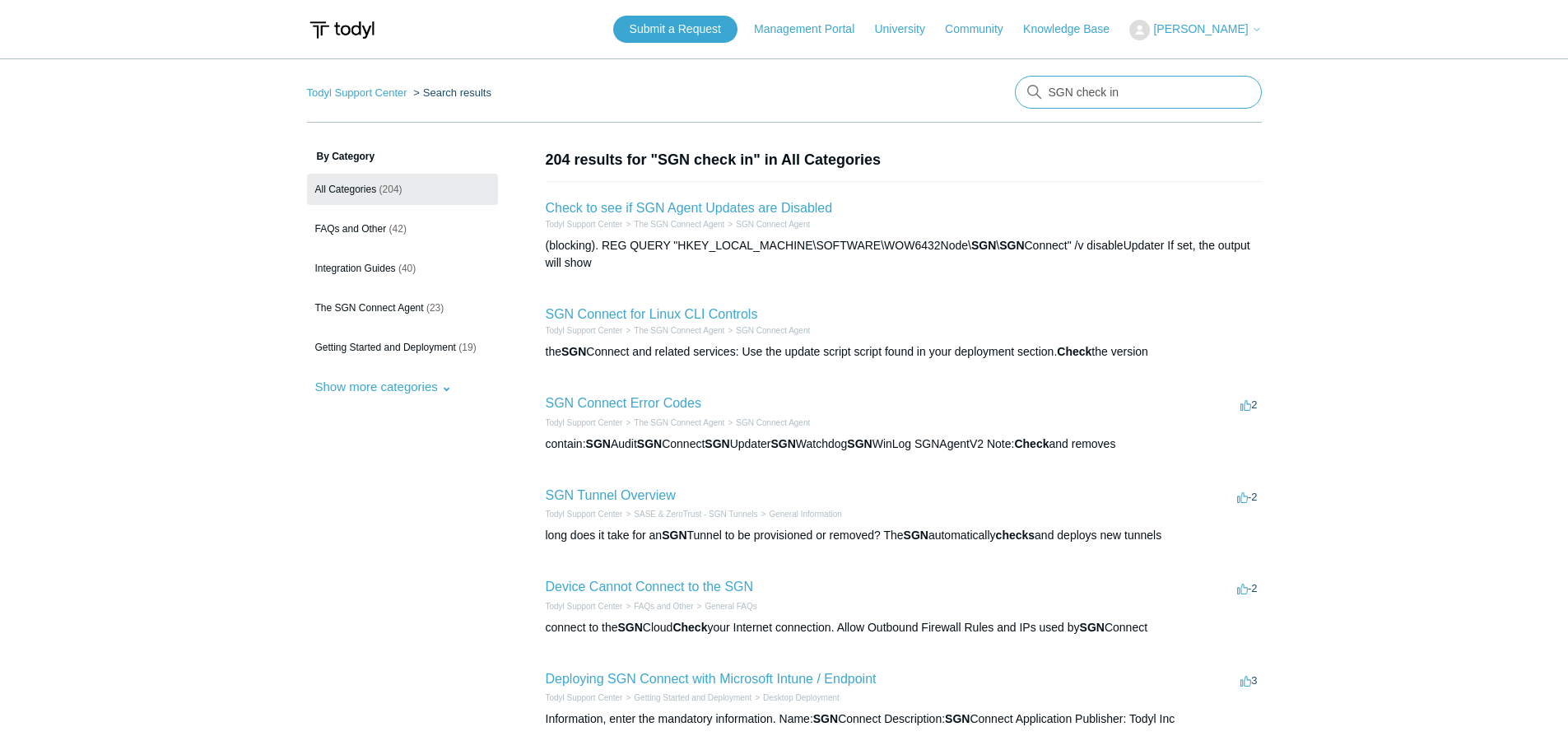
drag, startPoint x: 1134, startPoint y: 97, endPoint x: 698, endPoint y: 77, distance: 436.5
click at [709, 78] on nav "Todyl Support Center Search results SGN check in" at bounding box center [784, 99] width 955 height 47
type input "status"
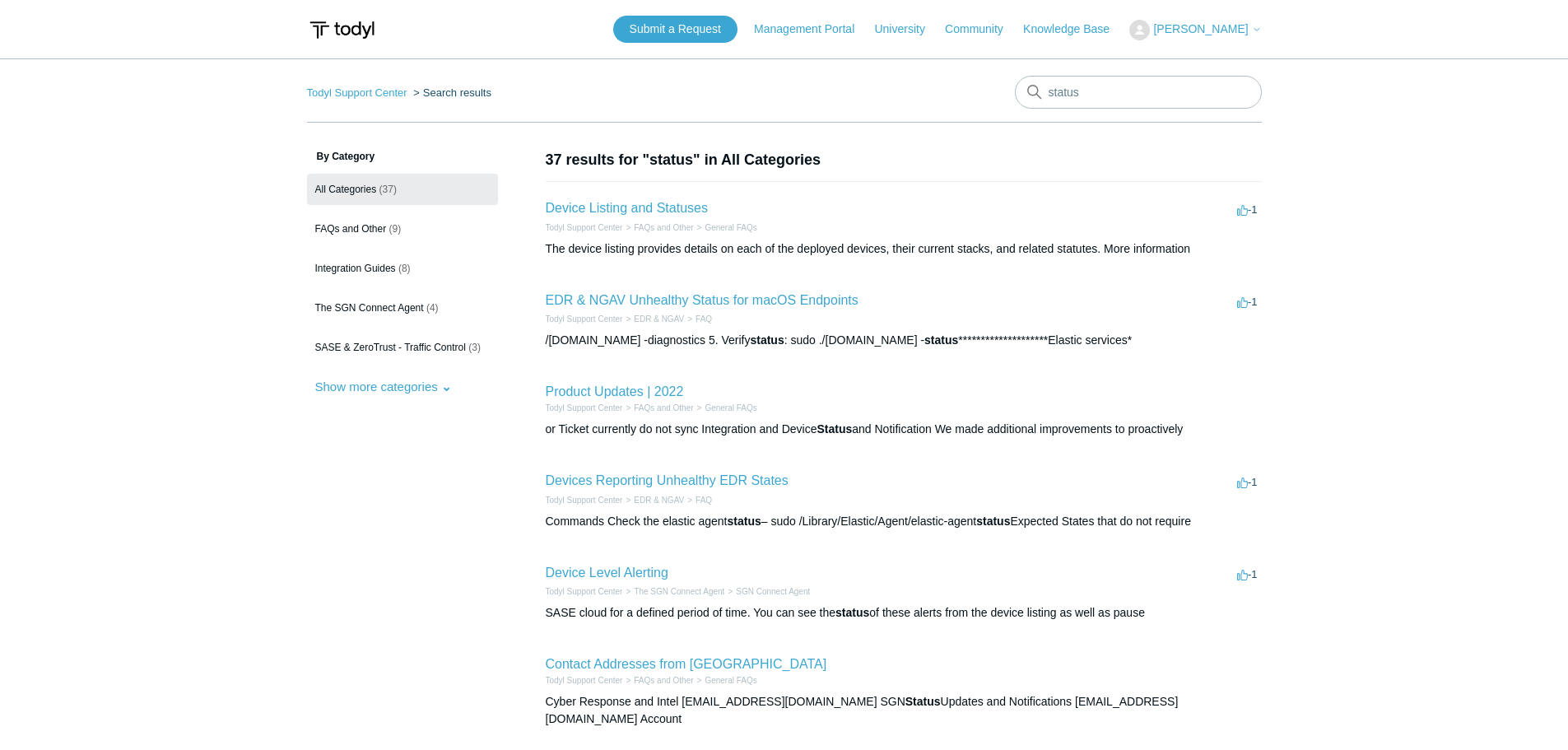
click at [636, 216] on h2 "Device Listing and Statuses" at bounding box center [627, 208] width 162 height 20
click at [636, 210] on link "Device Listing and Statuses" at bounding box center [627, 207] width 162 height 14
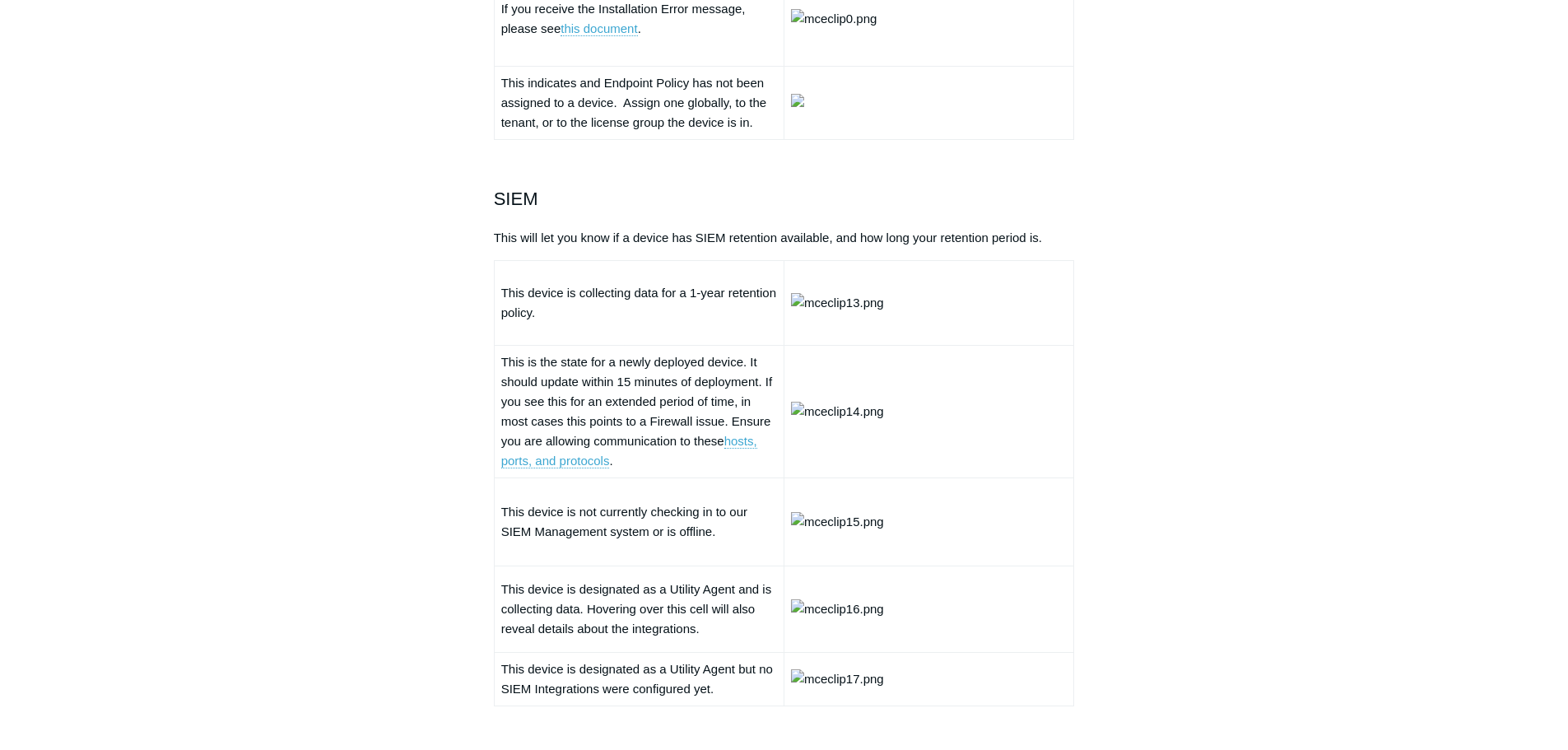
scroll to position [2862, 0]
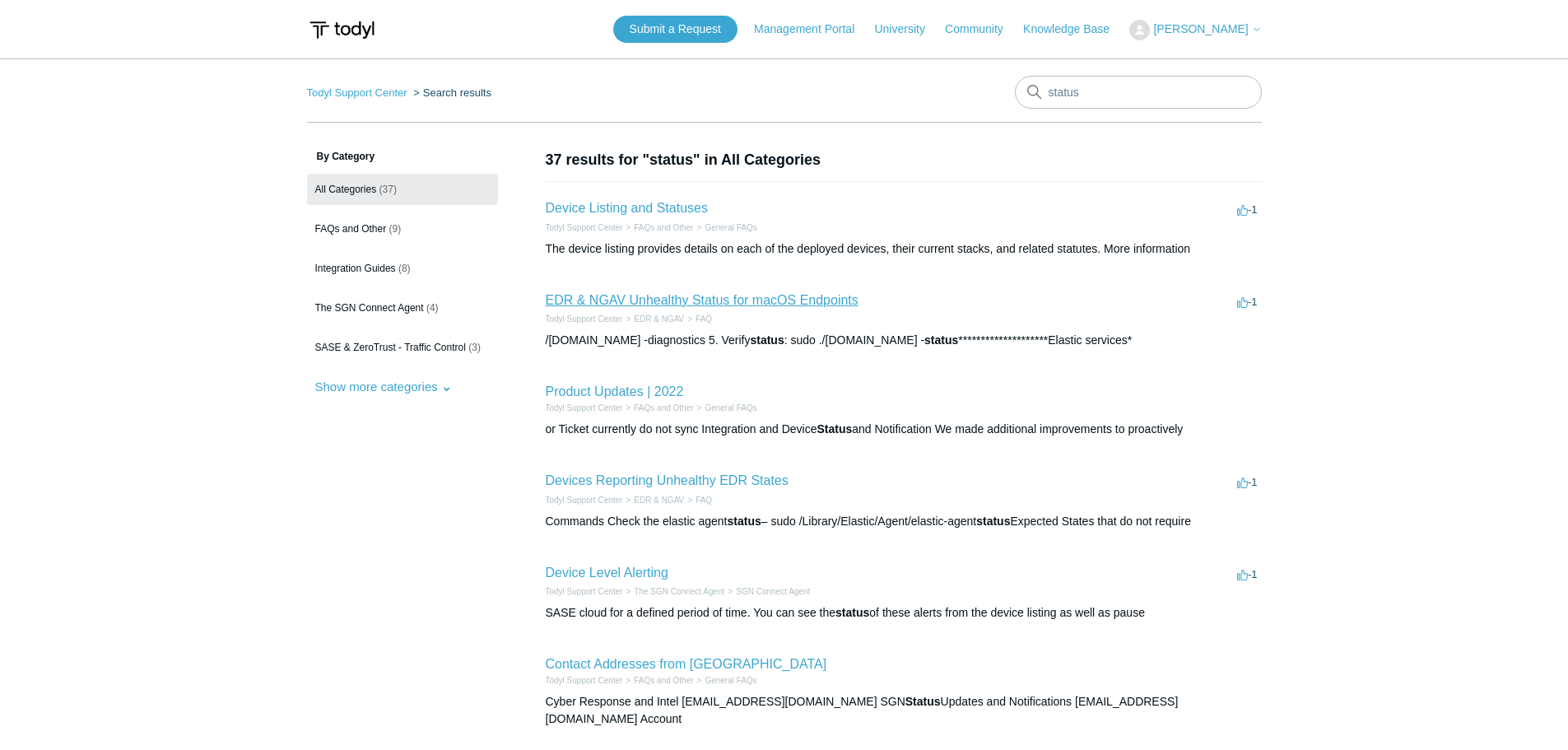
click at [698, 300] on link "EDR & NGAV Unhealthy Status for macOS Endpoints" at bounding box center [702, 300] width 313 height 14
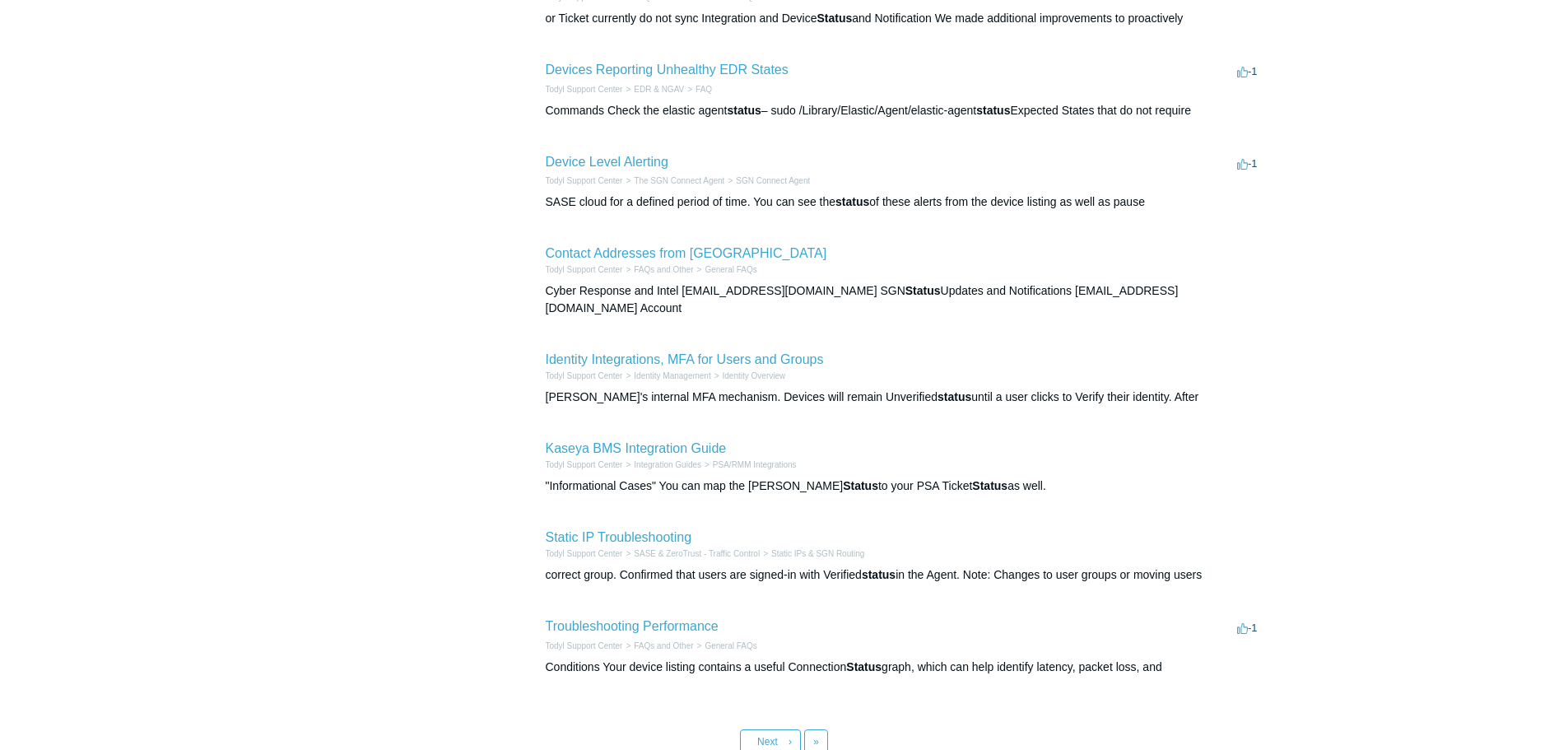
scroll to position [412, 0]
